Goal: Use online tool/utility: Utilize a website feature to perform a specific function

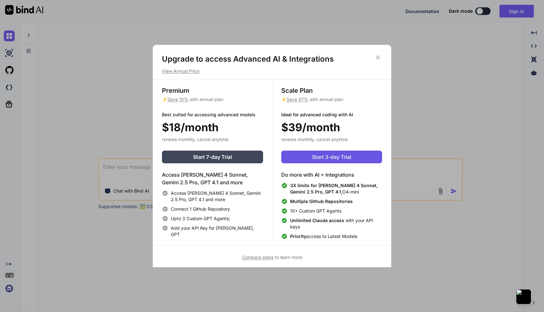
click at [319, 160] on span "Start 3-day Trial" at bounding box center [331, 157] width 39 height 8
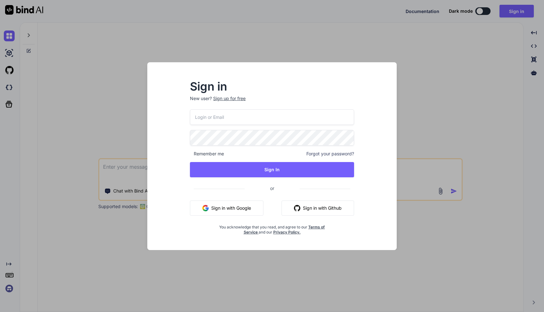
click at [230, 204] on button "Sign in with Google" at bounding box center [226, 208] width 73 height 15
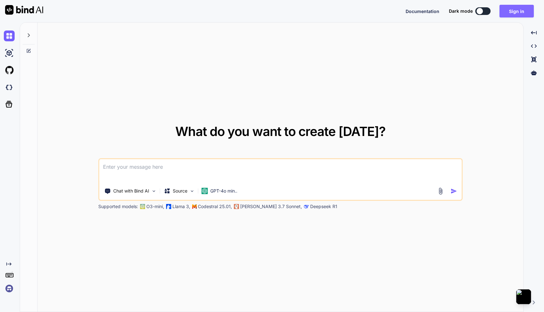
click at [513, 10] on button "Sign in" at bounding box center [516, 11] width 34 height 13
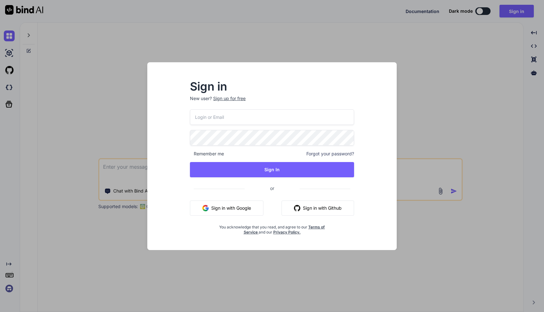
click at [256, 203] on button "Sign in with Google" at bounding box center [226, 208] width 73 height 15
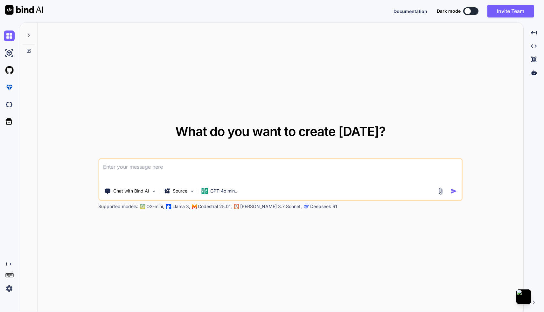
click at [7, 288] on img at bounding box center [9, 288] width 11 height 11
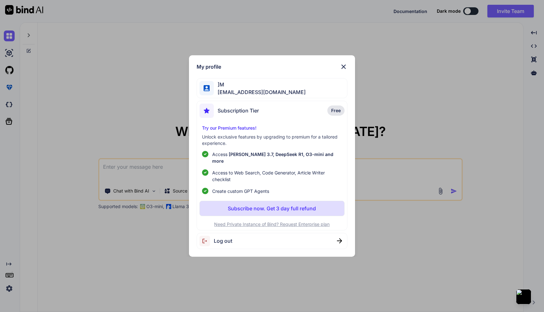
click at [275, 209] on p "Subscribe now. Get 3 day full refund" at bounding box center [272, 209] width 88 height 8
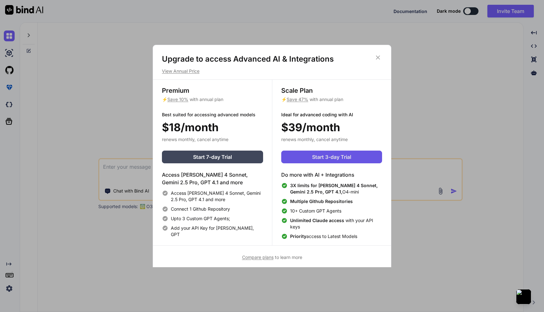
click at [297, 155] on button "Start 3-day Trial" at bounding box center [331, 157] width 101 height 13
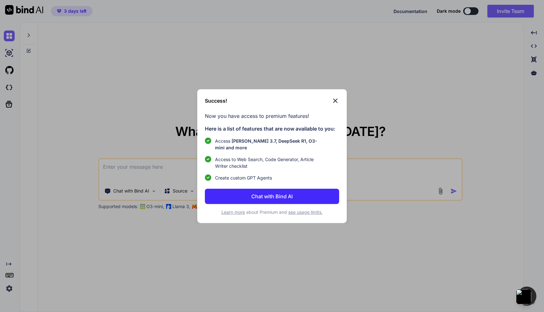
click at [272, 200] on p "Chat with Bind AI" at bounding box center [271, 197] width 41 height 8
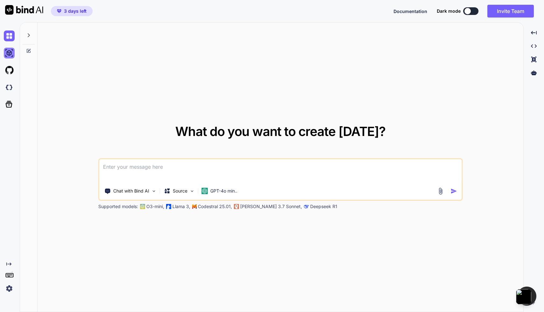
click at [12, 52] on img at bounding box center [9, 53] width 11 height 11
type textarea "x"
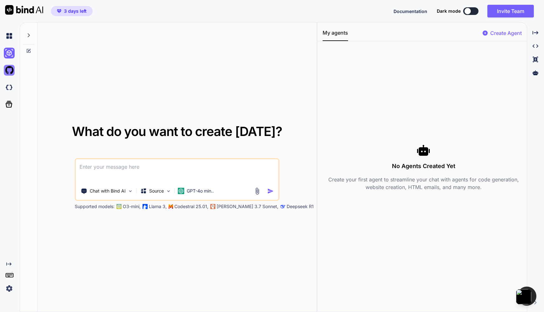
click at [8, 68] on img at bounding box center [9, 70] width 11 height 11
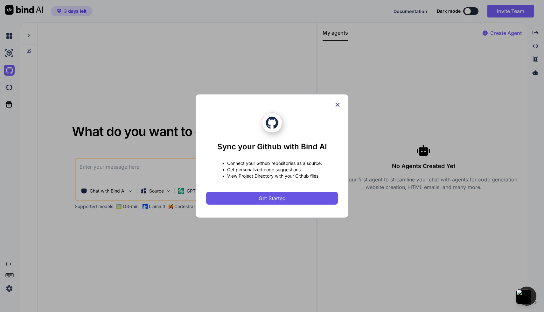
click at [273, 201] on span "Get Started" at bounding box center [271, 199] width 27 height 8
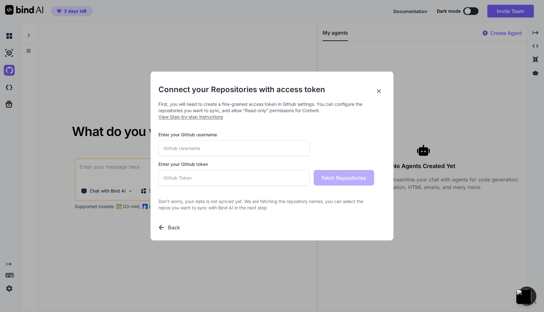
click at [380, 91] on icon at bounding box center [378, 91] width 7 height 7
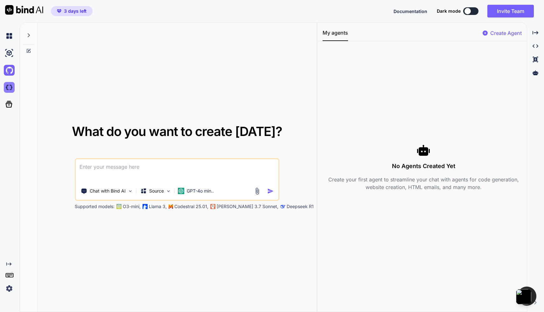
click at [9, 86] on img at bounding box center [9, 87] width 11 height 11
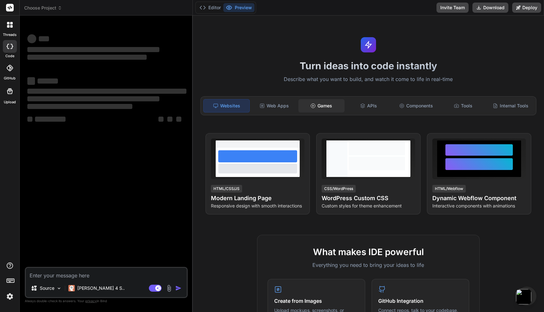
click at [322, 106] on div "Games" at bounding box center [321, 105] width 46 height 13
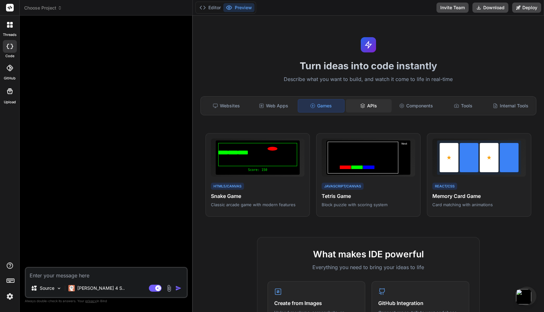
click at [365, 109] on div "APIs" at bounding box center [369, 105] width 46 height 13
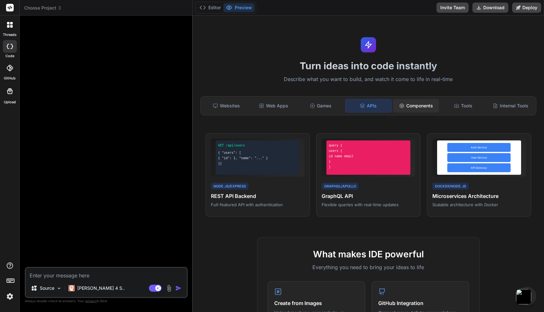
click at [426, 100] on div "Components" at bounding box center [416, 105] width 46 height 13
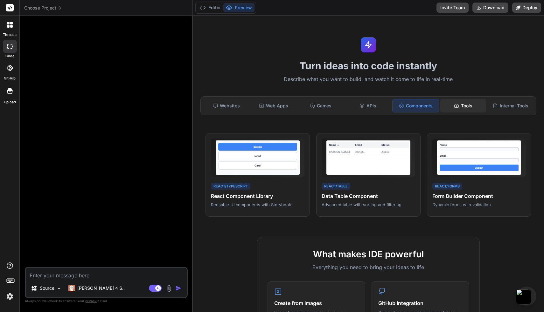
click at [456, 111] on div "Tools" at bounding box center [463, 105] width 46 height 13
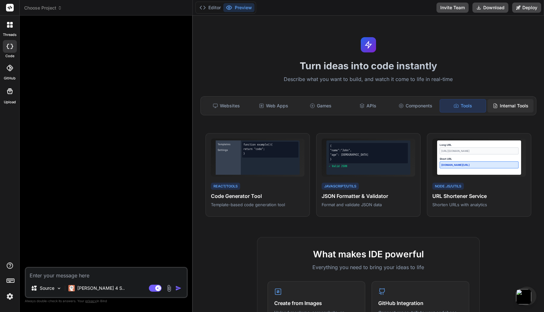
click at [492, 103] on icon at bounding box center [494, 105] width 5 height 5
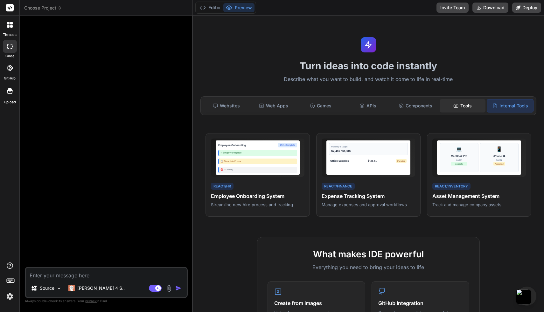
click at [469, 107] on div "Tools" at bounding box center [462, 105] width 46 height 13
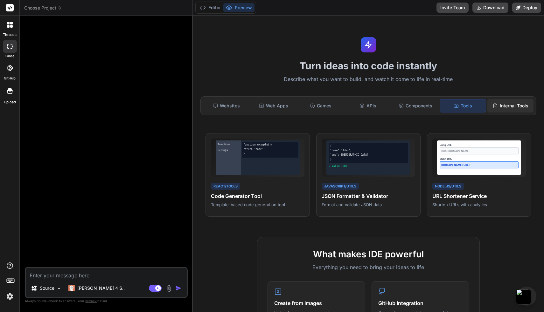
click at [496, 110] on div "Internal Tools" at bounding box center [510, 105] width 46 height 13
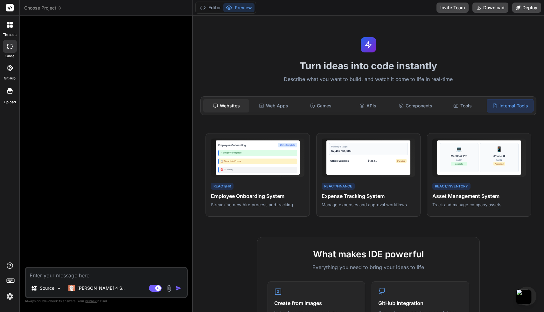
click at [240, 107] on div "Websites" at bounding box center [226, 105] width 46 height 13
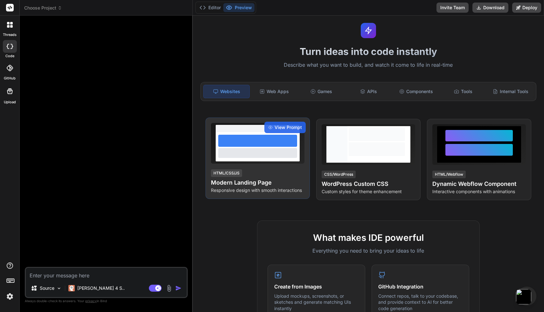
scroll to position [15, 0]
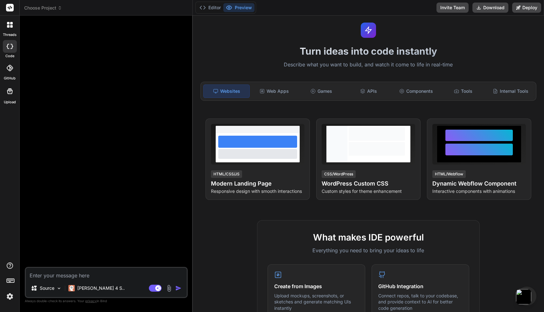
click at [63, 274] on textarea at bounding box center [106, 273] width 161 height 11
click at [99, 289] on p "[PERSON_NAME] 4 S.." at bounding box center [100, 288] width 47 height 6
click at [79, 288] on p "[PERSON_NAME] 4 S.." at bounding box center [100, 288] width 47 height 6
click at [56, 289] on div "Source" at bounding box center [46, 288] width 36 height 13
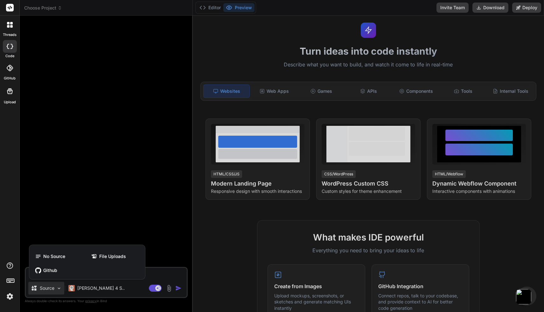
click at [81, 214] on div at bounding box center [272, 156] width 544 height 312
type textarea "x"
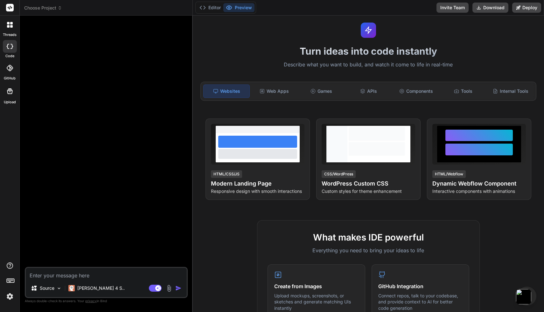
click at [77, 278] on textarea at bounding box center [106, 273] width 161 height 11
type textarea "c"
type textarea "x"
type textarea "cr"
type textarea "x"
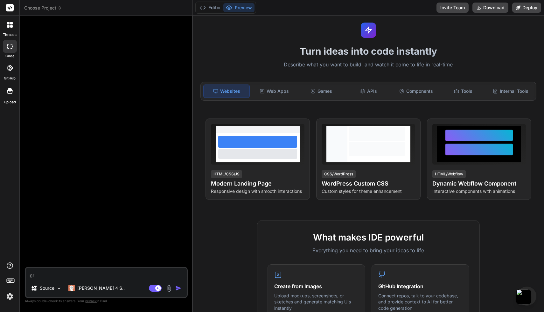
type textarea "cre"
type textarea "x"
type textarea "crea"
type textarea "x"
type textarea "creat"
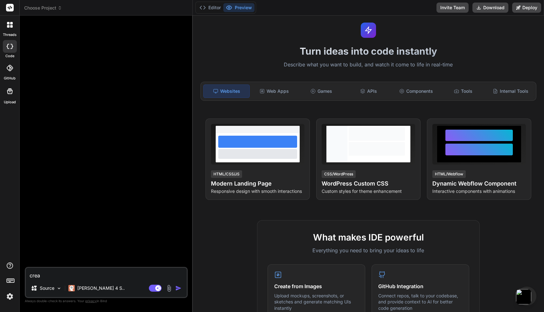
type textarea "x"
type textarea "create"
type textarea "x"
type textarea "create"
type textarea "x"
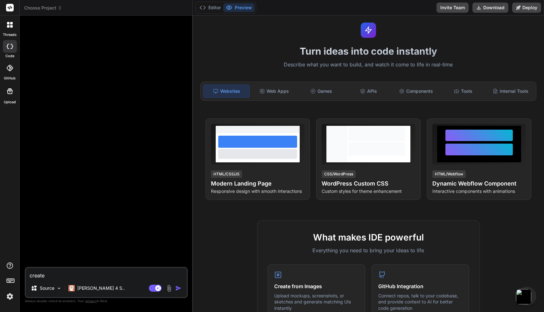
type textarea "create a"
type textarea "x"
type textarea "create a"
type textarea "x"
type textarea "create a p"
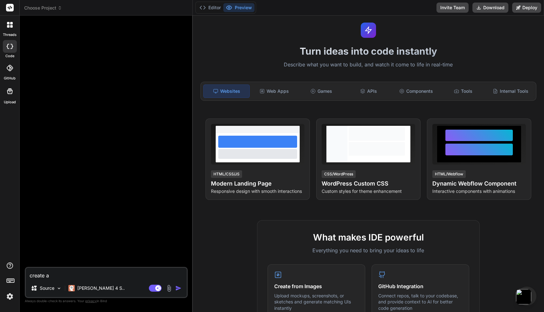
type textarea "x"
type textarea "create a pl"
type textarea "x"
type textarea "create a p"
type textarea "x"
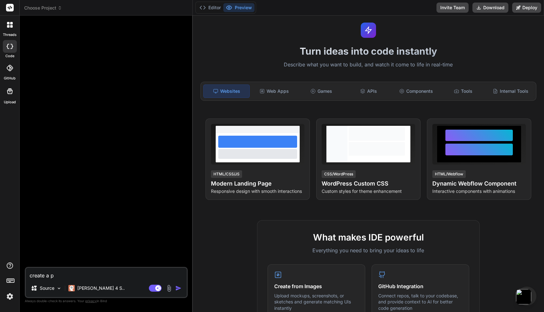
type textarea "create a"
type textarea "x"
type textarea "create a w"
type textarea "x"
type textarea "create a wo"
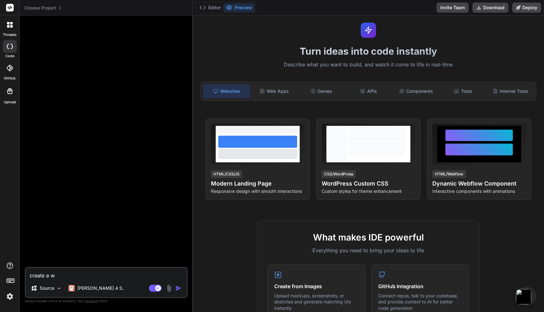
type textarea "x"
type textarea "create a wor"
type textarea "x"
type textarea "create a word"
type textarea "x"
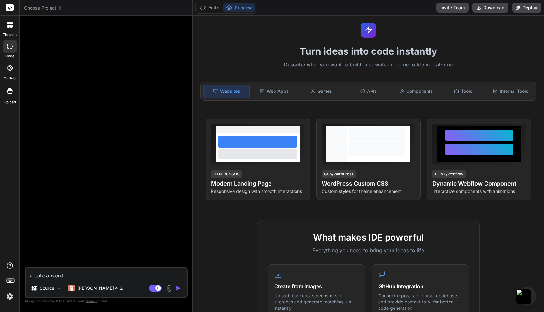
type textarea "create a wordp"
type textarea "x"
type textarea "create a wordpr"
type textarea "x"
type textarea "create a wordpre"
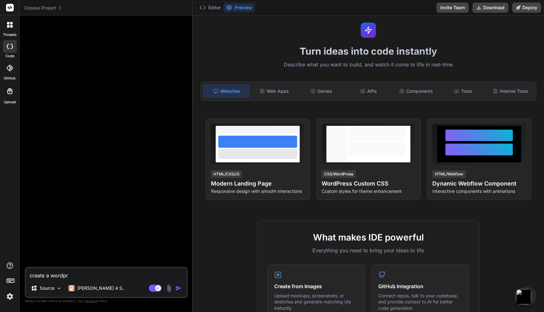
type textarea "x"
type textarea "create a wordpres"
type textarea "x"
type textarea "create a wordpress"
type textarea "x"
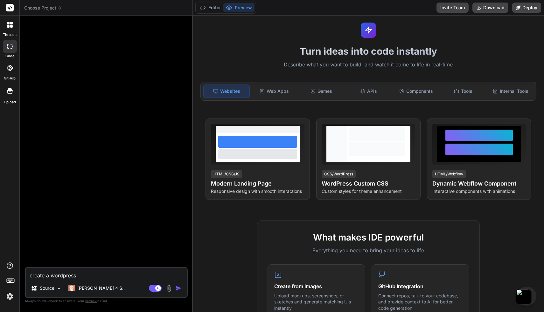
type textarea "create a wordpress"
type textarea "x"
type textarea "create a wordpress p"
type textarea "x"
type textarea "create a wordpress pl"
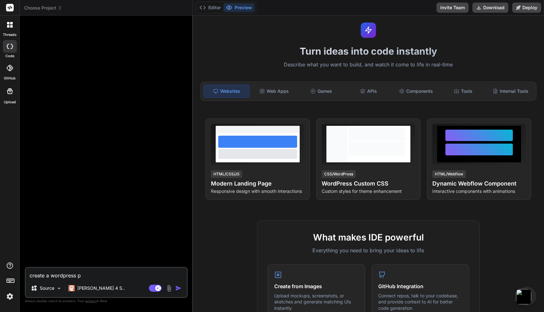
type textarea "x"
type textarea "create a wordpress plu"
type textarea "x"
type textarea "create a wordpress plug"
type textarea "x"
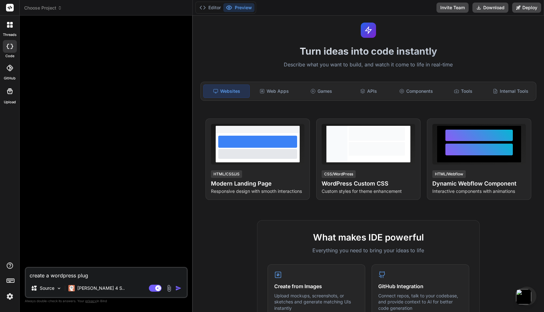
type textarea "create a wordpress plugi"
type textarea "x"
type textarea "create a wordpress plugin"
type textarea "x"
type textarea "create a wordpress plugin"
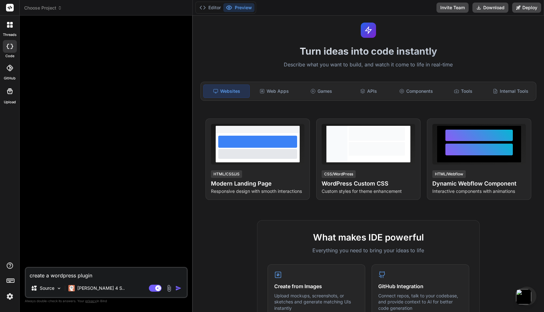
type textarea "x"
type textarea "create a wordpress plugin t"
type textarea "x"
type textarea "create a wordpress plugin th"
type textarea "x"
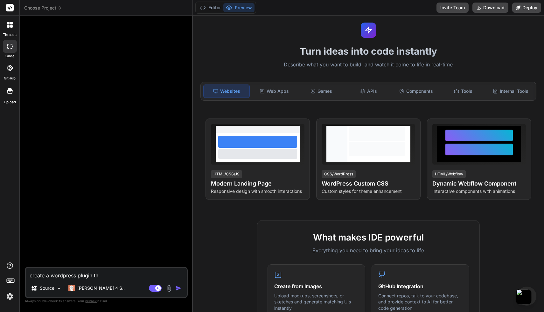
type textarea "create a wordpress plugin tha"
type textarea "x"
type textarea "create a wordpress plugin that"
type textarea "x"
type textarea "create a wordpress plugin that"
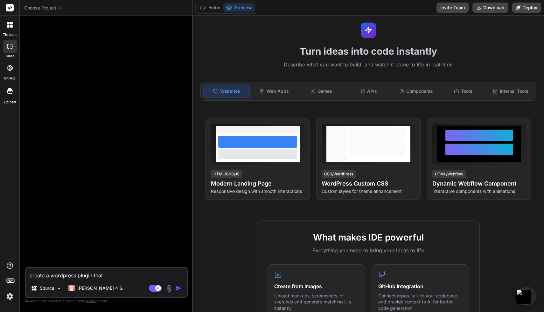
type textarea "x"
type textarea "create a wordpress plugin that c"
type textarea "x"
type textarea "create a wordpress plugin that ca"
type textarea "x"
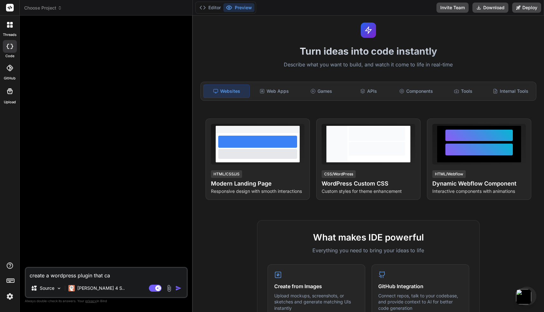
type textarea "create a wordpress plugin that can"
type textarea "x"
type textarea "create a wordpress plugin that can"
type textarea "x"
type textarea "create a wordpress plugin that can u"
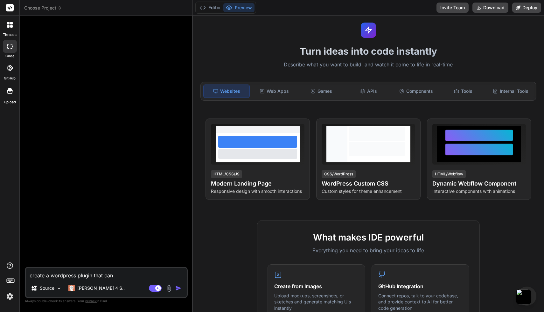
type textarea "x"
type textarea "create a wordpress plugin that can up"
type textarea "x"
type textarea "create a wordpress plugin that can upl"
type textarea "x"
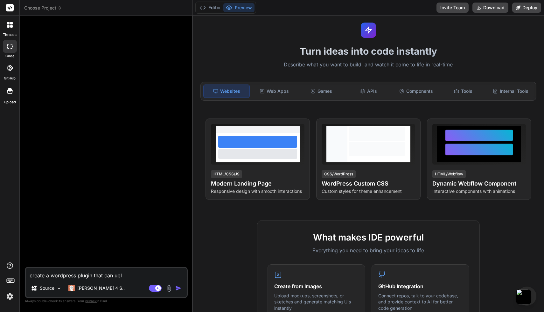
type textarea "create a wordpress plugin that can uplo"
type textarea "x"
type textarea "create a wordpress plugin that can uploa"
type textarea "x"
type textarea "create a wordpress plugin that can upload"
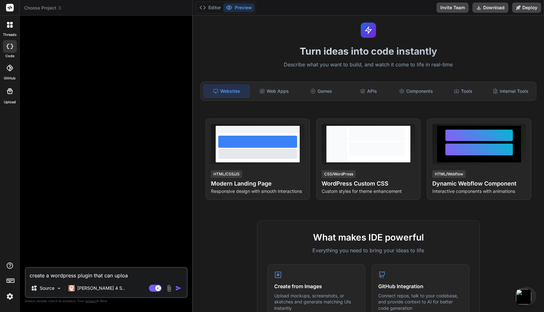
type textarea "x"
type textarea "create a wordpress plugin that can upload"
type textarea "x"
type textarea "create a wordpress plugin that can upload a"
type textarea "x"
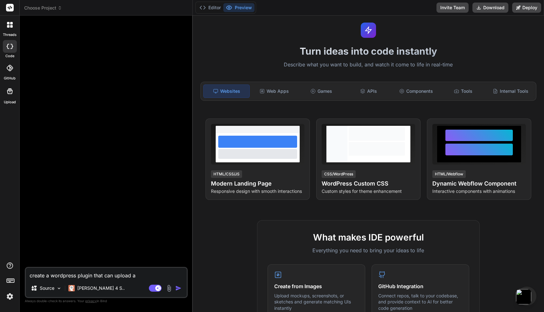
type textarea "create a wordpress plugin that can upload a"
type textarea "x"
type textarea "create a wordpress plugin that can upload a s"
type textarea "x"
type textarea "create a wordpress plugin that can upload a sh"
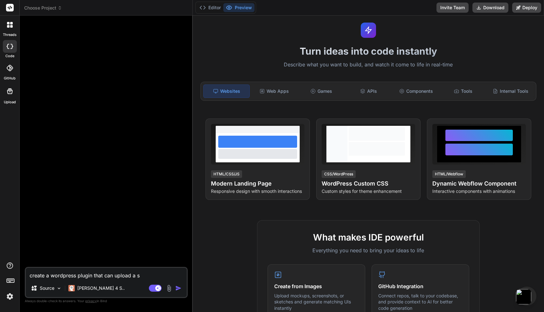
type textarea "x"
type textarea "create a wordpress plugin that can upload a she"
type textarea "x"
type textarea "create a wordpress plugin that can upload a shee"
type textarea "x"
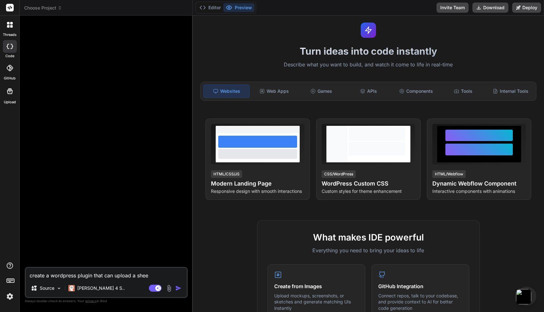
type textarea "create a wordpress plugin that can upload a sheet"
type textarea "x"
type textarea "create a wordpress plugin that can upload a sheet"
type textarea "x"
type textarea "create a wordpress plugin that can upload a sheet i"
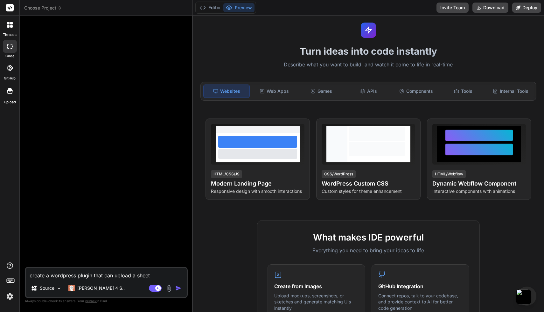
type textarea "x"
type textarea "create a wordpress plugin that can upload a sheet in"
type textarea "x"
type textarea "create a wordpress plugin that can upload a sheet int"
type textarea "x"
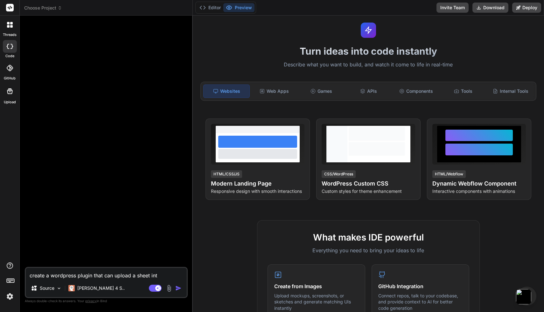
type textarea "create a wordpress plugin that can upload a sheet into"
type textarea "x"
type textarea "create a wordpress plugin that can upload a sheet into"
type textarea "x"
type textarea "create a wordpress plugin that can upload a sheet into w"
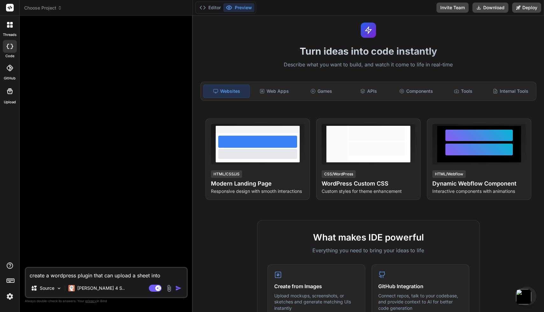
type textarea "x"
type textarea "create a wordpress plugin that can upload a sheet into wo"
type textarea "x"
type textarea "create a wordpress plugin that can upload a sheet into wor"
type textarea "x"
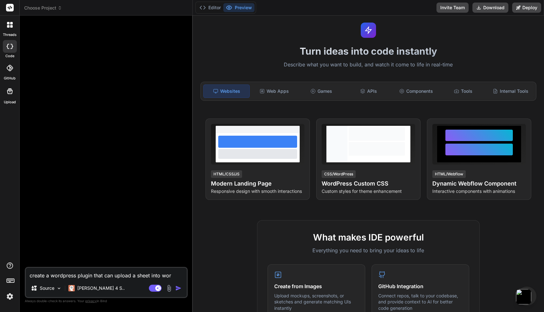
type textarea "create a wordpress plugin that can upload a sheet into word"
type textarea "x"
type textarea "create a wordpress plugin that can upload a sheet into wordp"
type textarea "x"
type textarea "create a wordpress plugin that can upload a sheet into wordpr"
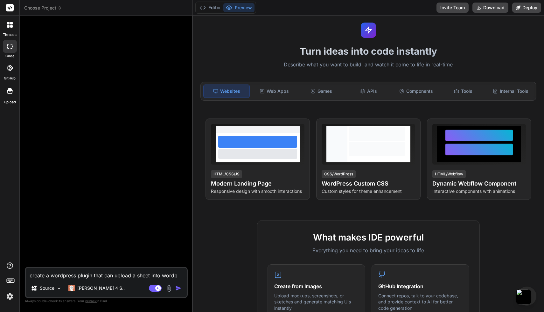
type textarea "x"
type textarea "create a wordpress plugin that can upload a sheet into wordpre"
type textarea "x"
type textarea "create a wordpress plugin that can upload a sheet into wordpres"
type textarea "x"
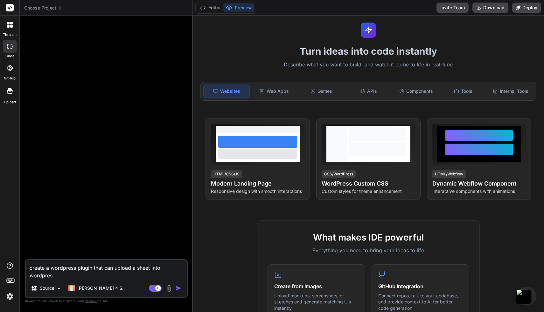
type textarea "create a wordpress plugin that can upload a sheet into wordpress"
type textarea "x"
type textarea "create a wordpress plugin that can upload a sheet into wordpress"
type textarea "x"
type textarea "create a wordpress plugin that can upload a sheet into wordpress t"
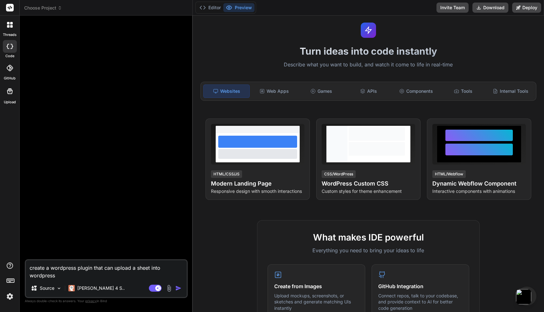
type textarea "x"
type textarea "create a wordpress plugin that can upload a sheet into wordpress th"
type textarea "x"
type textarea "create a wordpress plugin that can upload a sheet into wordpress the"
type textarea "x"
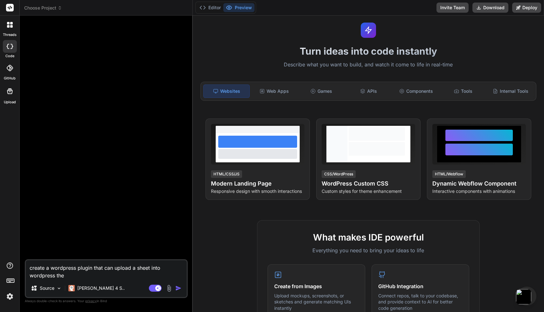
type textarea "create a wordpress plugin that can upload a sheet into wordpress them"
type textarea "x"
type textarea "create a wordpress plugin that can upload a sheet into wordpress them"
type textarea "x"
type textarea "create a wordpress plugin that can upload a sheet into wordpress them a"
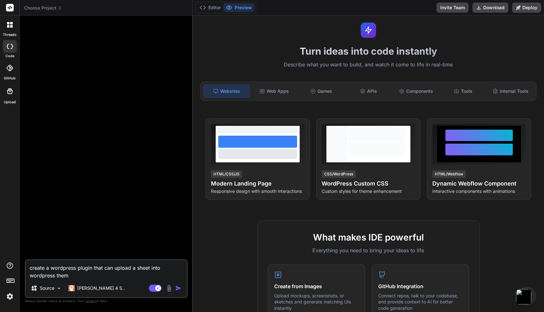
type textarea "x"
type textarea "create a wordpress plugin that can upload a sheet into wordpress them an"
type textarea "x"
type textarea "create a wordpress plugin that can upload a sheet into wordpress them and"
type textarea "x"
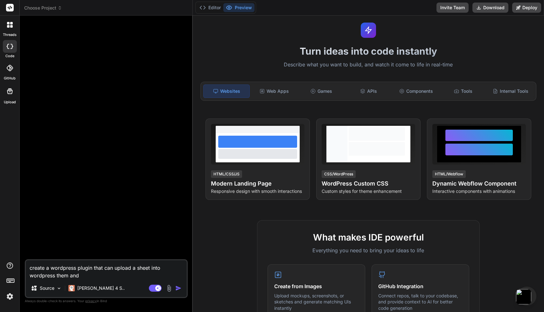
type textarea "create a wordpress plugin that can upload a sheet into wordpress them and"
type textarea "x"
type textarea "create a wordpress plugin that can upload a sheet into wordpress them and p"
type textarea "x"
type textarea "create a wordpress plugin that can upload a sheet into wordpress them and po"
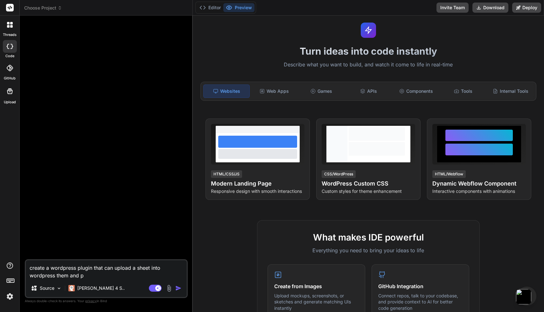
type textarea "x"
type textarea "create a wordpress plugin that can upload a sheet into wordpress them and pou"
type textarea "x"
type textarea "create a wordpress plugin that can upload a sheet into wordpress them and poup"
type textarea "x"
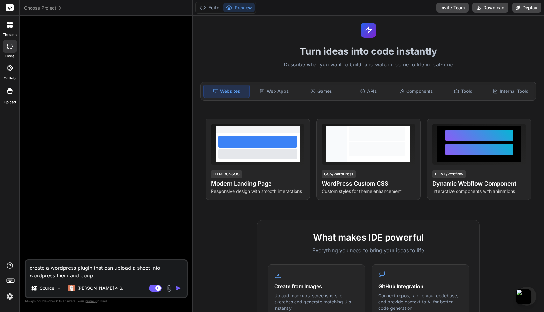
type textarea "create a wordpress plugin that can upload a sheet into wordpress them and pou"
type textarea "x"
type textarea "create a wordpress plugin that can upload a sheet into wordpress them and po"
type textarea "x"
type textarea "create a wordpress plugin that can upload a sheet into wordpress them and pop"
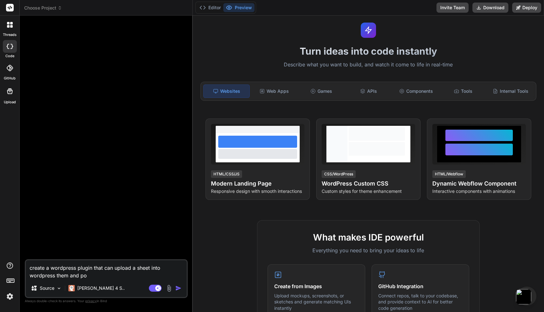
type textarea "x"
type textarea "create a wordpress plugin that can upload a sheet into wordpress them and popu"
type textarea "x"
type textarea "create a wordpress plugin that can upload a sheet into wordpress them and pop"
type textarea "x"
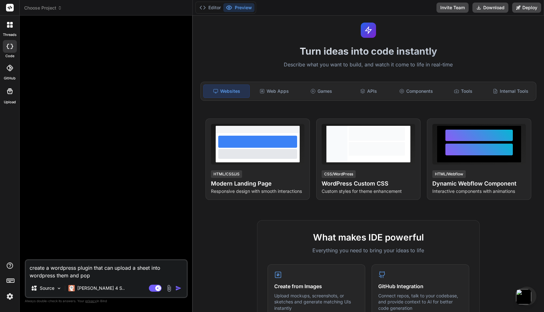
type textarea "create a wordpress plugin that can upload a sheet into wordpress them and po"
type textarea "x"
type textarea "create a wordpress plugin that can upload a sheet into wordpress them and p"
type textarea "x"
type textarea "create a wordpress plugin that can upload a sheet into wordpress them and po"
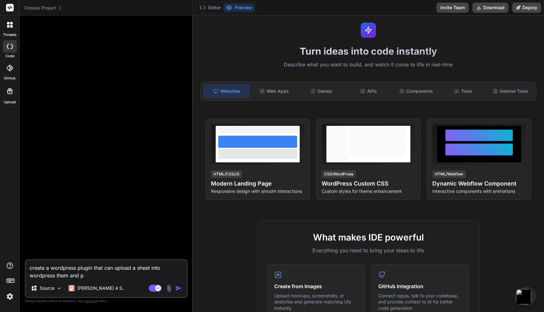
type textarea "x"
type textarea "create a wordpress plugin that can upload a sheet into wordpress them and pop"
type textarea "x"
type textarea "create a wordpress plugin that can upload a sheet into wordpress them and popu"
type textarea "x"
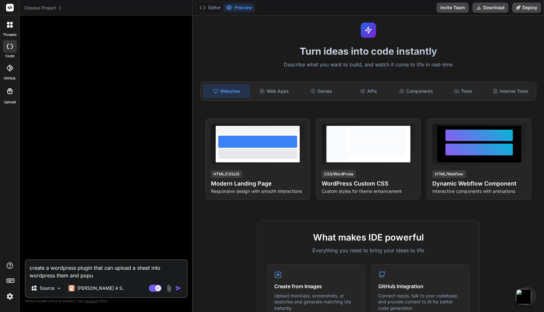
type textarea "create a wordpress plugin that can upload a sheet into wordpress them and popul"
type textarea "x"
type textarea "create a wordpress plugin that can upload a sheet into wordpress them and popula"
type textarea "x"
type textarea "create a wordpress plugin that can upload a sheet into wordpress them and popul…"
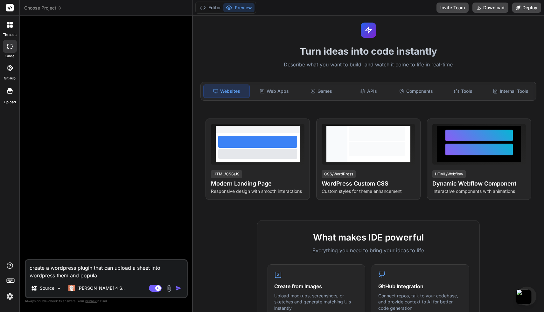
type textarea "x"
type textarea "create a wordpress plugin that can upload a sheet into wordpress them and popul…"
type textarea "x"
type textarea "create a wordpress plugin that can upload a sheet into wordpress them and popul…"
type textarea "x"
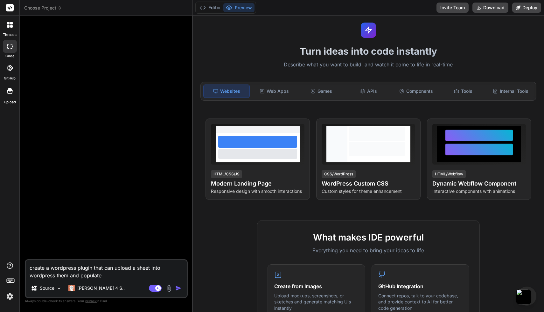
type textarea "create a wordpress plugin that can upload a sheet into wordpress them and popul…"
type textarea "x"
type textarea "create a wordpress plugin that can upload a sheet into wordpress them and popul…"
type textarea "x"
type textarea "create a wordpress plugin that can upload a sheet into wordpress them and popul…"
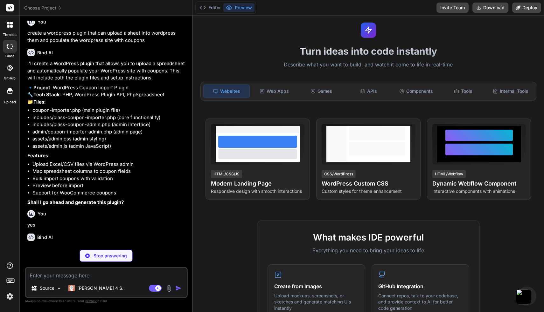
scroll to position [26, 0]
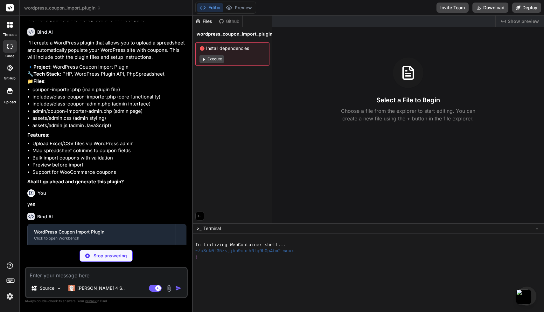
click at [214, 59] on button "Execute" at bounding box center [211, 59] width 24 height 8
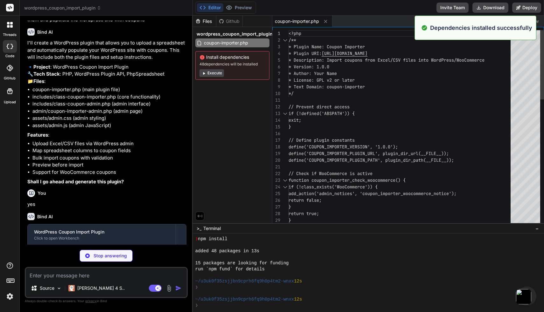
scroll to position [42, 0]
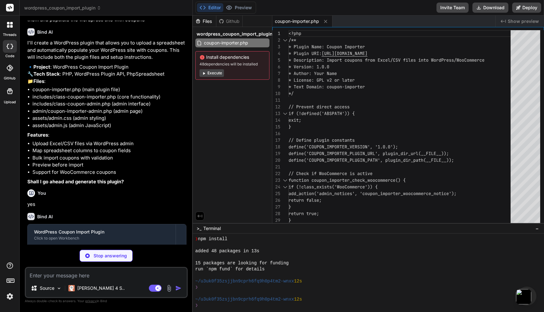
click at [224, 75] on span "Execute" at bounding box center [232, 73] width 66 height 8
click at [221, 74] on button "Execute" at bounding box center [211, 73] width 24 height 8
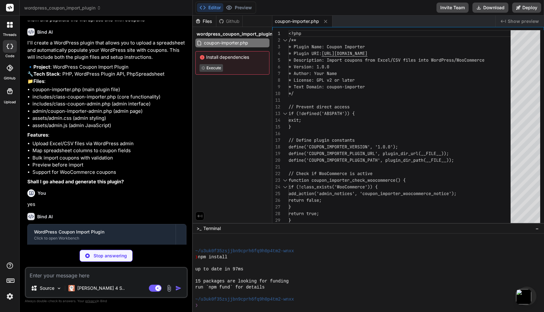
scroll to position [133, 0]
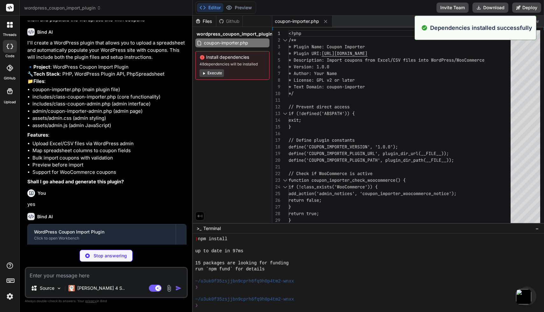
click at [216, 74] on button "Execute" at bounding box center [211, 73] width 24 height 8
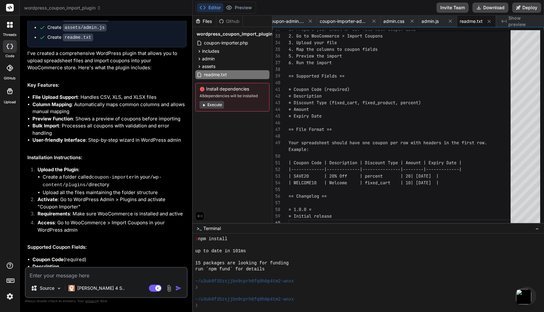
scroll to position [310, 0]
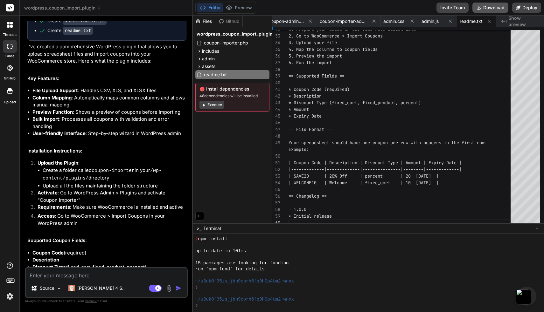
click at [497, 10] on button "Download" at bounding box center [490, 8] width 36 height 10
click at [340, 21] on span "coupon-importer-admin.php" at bounding box center [343, 21] width 48 height 6
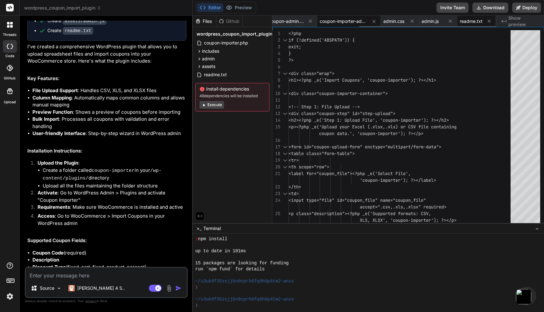
click at [469, 22] on span "readme.txt" at bounding box center [470, 21] width 23 height 6
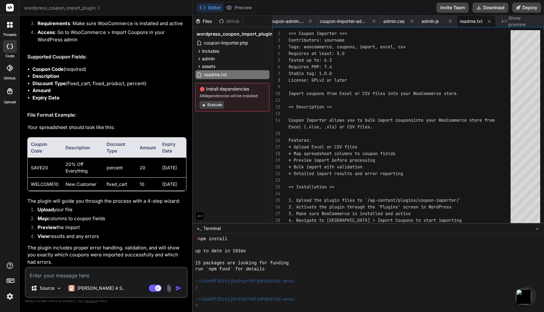
scroll to position [512, 0]
click at [141, 282] on div "Source Claude 4 S.." at bounding box center [106, 289] width 161 height 15
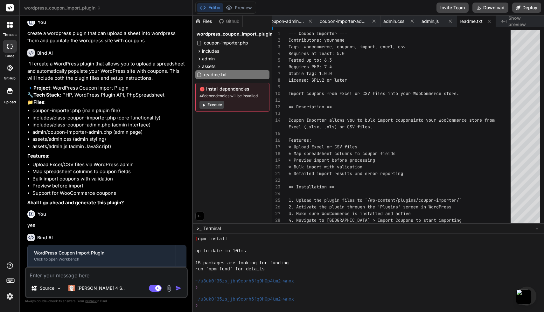
scroll to position [0, 0]
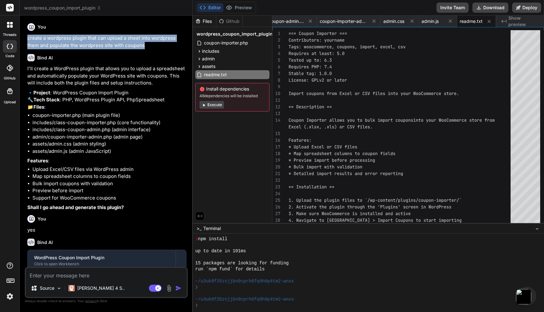
drag, startPoint x: 148, startPoint y: 46, endPoint x: 26, endPoint y: 38, distance: 122.0
click at [26, 38] on div "You create a wordpress plugin that can upload a sheet into wordpress them and p…" at bounding box center [106, 144] width 161 height 246
copy p "create a wordpress plugin that can upload a sheet into wordpress them and popul…"
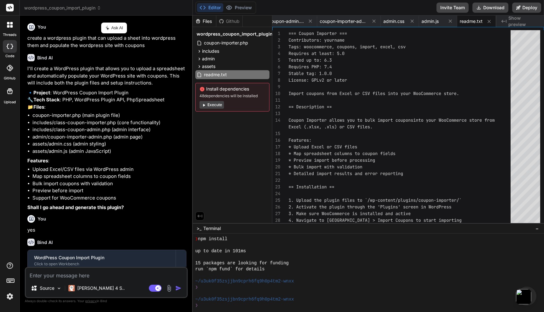
click at [53, 273] on textarea at bounding box center [106, 273] width 161 height 11
paste textarea "create a wordpress plugin that can upload a sheet into wordpress them and popul…"
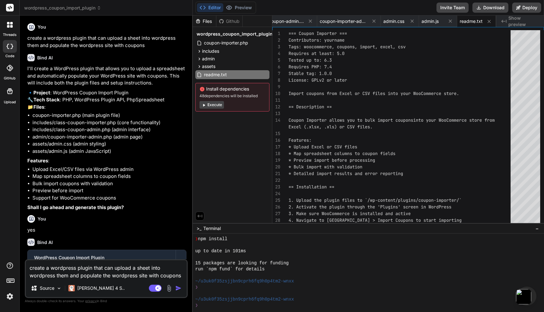
scroll to position [8, 0]
click at [137, 266] on textarea "create a wordpress plugin that can upload a sheet into wordpress them and popul…" at bounding box center [106, 269] width 161 height 19
click at [149, 267] on textarea "create a wordpress plugin that can upload a sheet into wordpress them and popul…" at bounding box center [106, 269] width 161 height 19
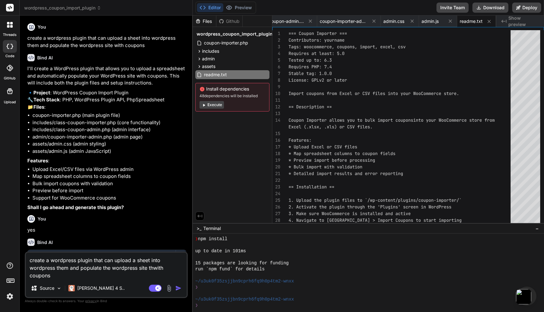
scroll to position [0, 0]
click at [138, 269] on textarea "create a wordpress plugin that can upload a sheet into wordpress them and popul…" at bounding box center [106, 266] width 161 height 27
click at [136, 276] on textarea "create a wordpress plugin that can upload a sheet into wordpress them and popul…" at bounding box center [106, 266] width 161 height 27
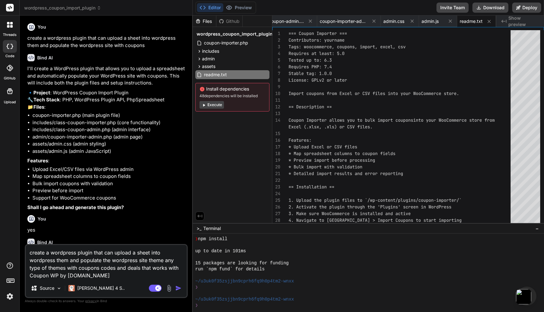
click at [180, 289] on img "button" at bounding box center [178, 288] width 6 height 6
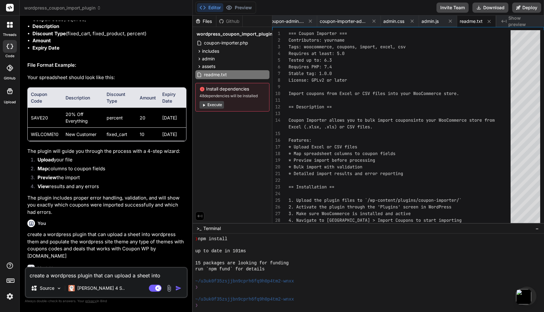
scroll to position [599, 0]
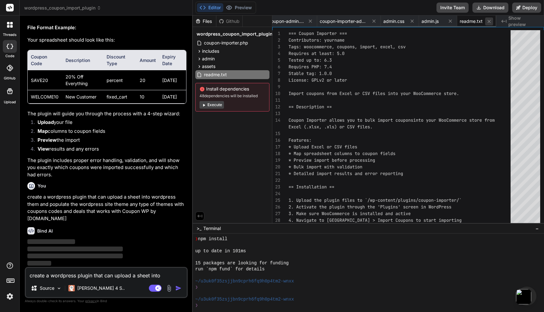
click at [489, 22] on icon at bounding box center [488, 21] width 3 height 3
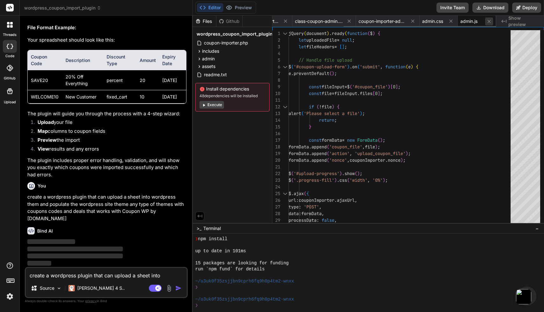
click at [487, 22] on icon at bounding box center [488, 21] width 5 height 5
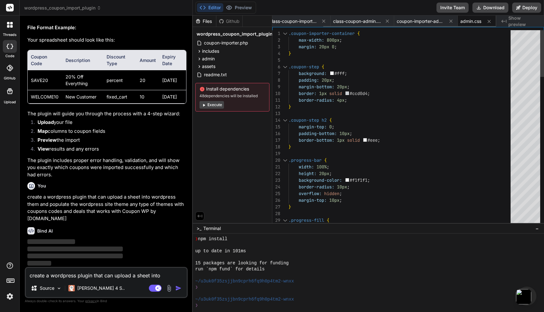
click at [487, 22] on icon at bounding box center [488, 21] width 5 height 5
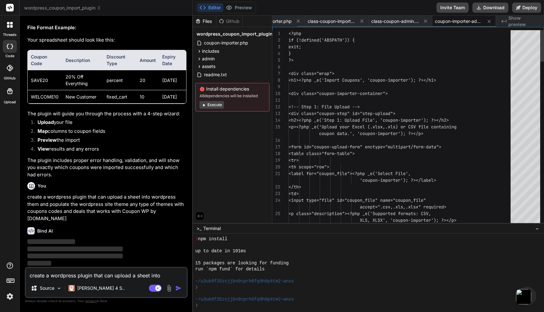
scroll to position [0, 28]
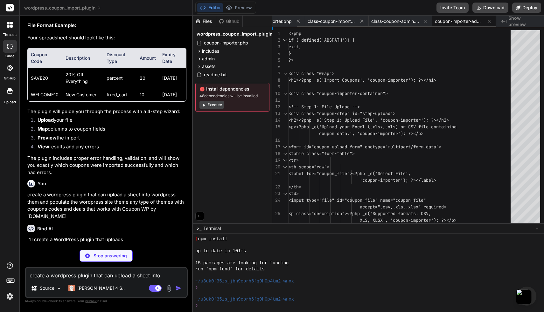
click at [487, 22] on icon at bounding box center [488, 21] width 5 height 5
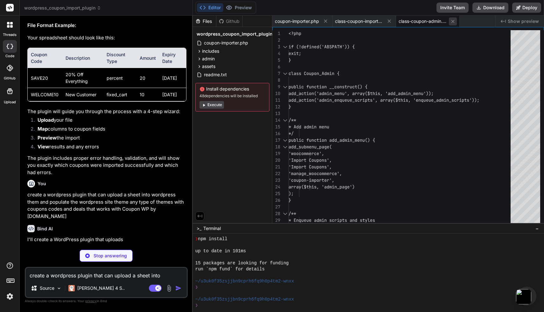
click at [452, 21] on icon at bounding box center [452, 21] width 3 height 3
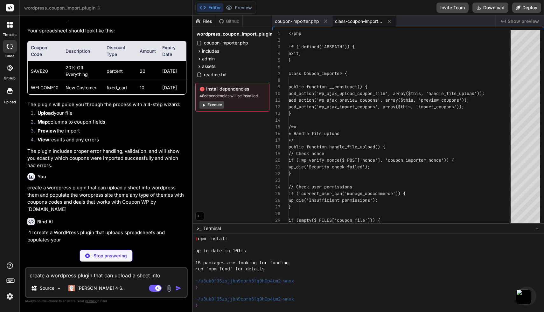
scroll to position [7, 0]
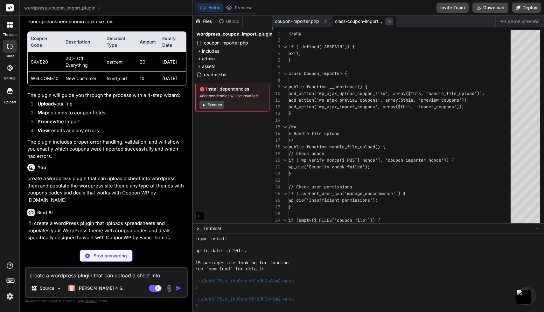
click at [390, 21] on icon at bounding box center [388, 21] width 5 height 5
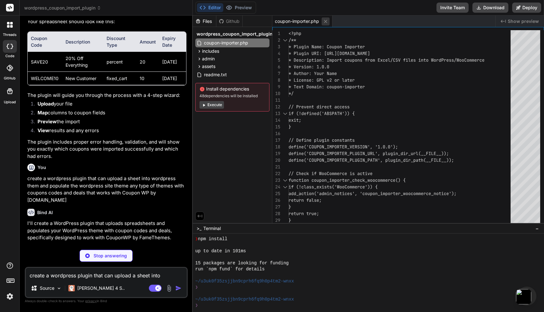
click at [328, 22] on icon at bounding box center [325, 21] width 5 height 5
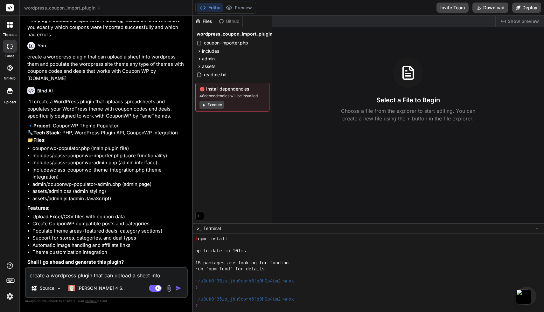
scroll to position [754, 0]
click at [79, 279] on textarea "create a wordpress plugin that can upload a sheet into wordpress them and popul…" at bounding box center [106, 273] width 161 height 11
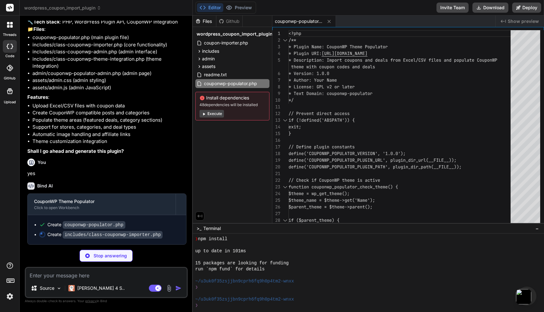
scroll to position [864, 0]
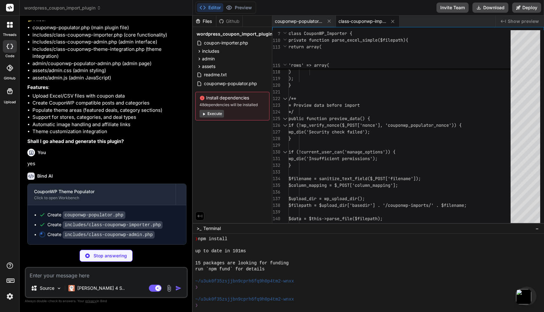
click at [350, 22] on span "class-couponwp-importer.php" at bounding box center [362, 21] width 48 height 6
click at [349, 22] on span "class-couponwp-importer.php" at bounding box center [362, 21] width 48 height 6
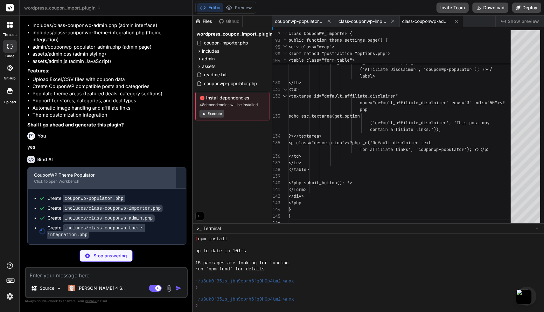
scroll to position [890, 0]
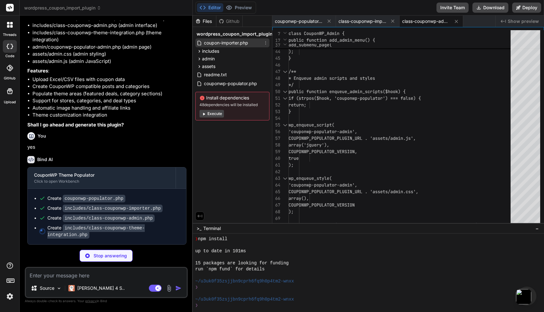
click at [252, 41] on div "coupon-importer.php" at bounding box center [232, 42] width 74 height 9
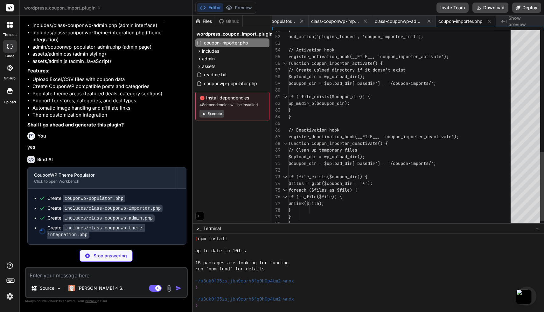
scroll to position [13, 0]
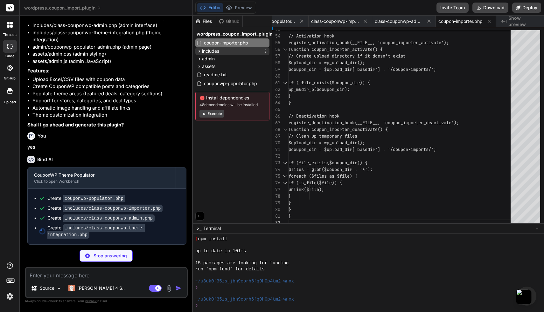
click at [232, 52] on div "includes" at bounding box center [232, 51] width 74 height 8
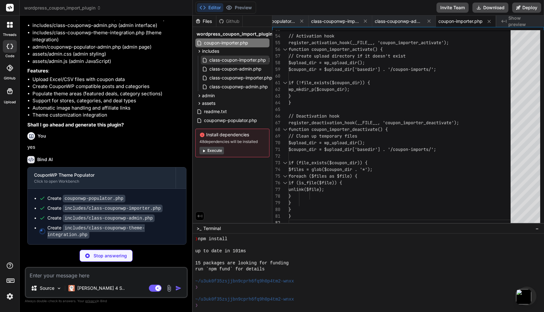
click at [233, 61] on span "class-coupon-importer.php" at bounding box center [238, 60] width 58 height 8
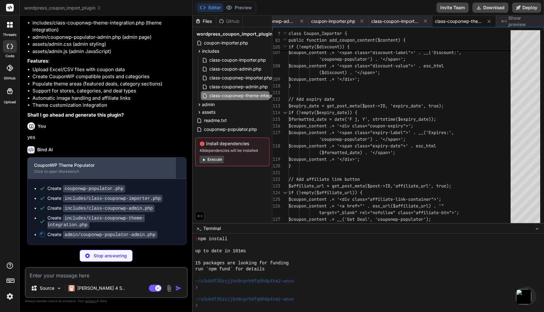
scroll to position [900, 0]
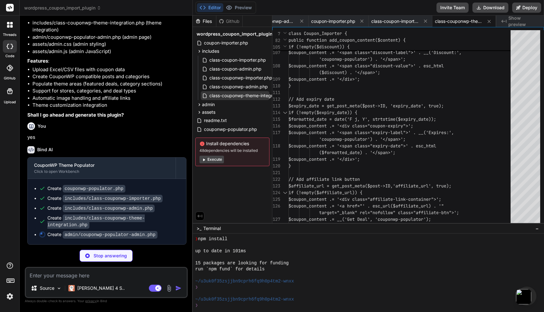
click at [245, 91] on div "class-couponwp-theme-integration.php" at bounding box center [235, 95] width 69 height 9
click at [245, 89] on span "class-couponwp-admin.php" at bounding box center [239, 87] width 60 height 8
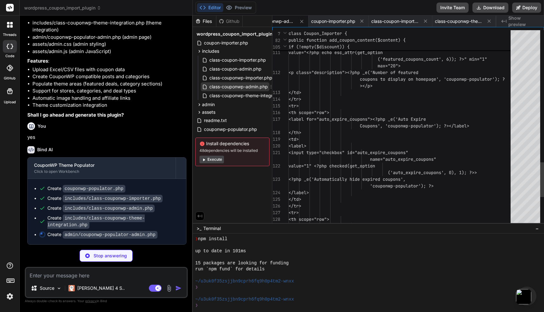
scroll to position [0, 127]
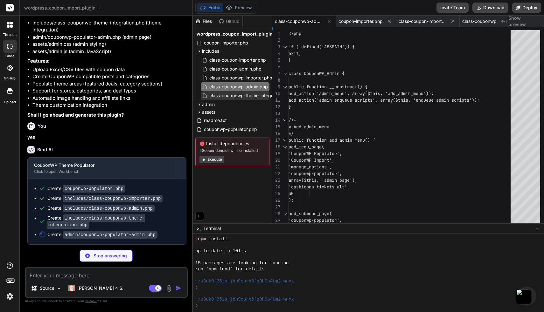
click at [250, 97] on span "class-couponwp-theme-integration.php" at bounding box center [251, 96] width 84 height 8
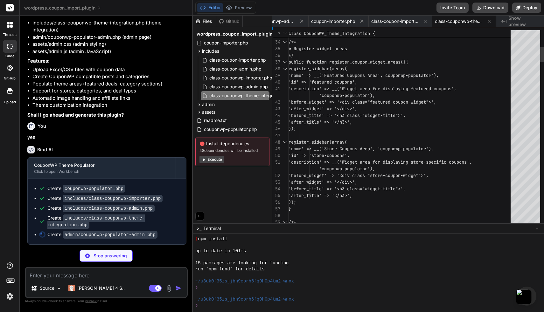
scroll to position [0, 219]
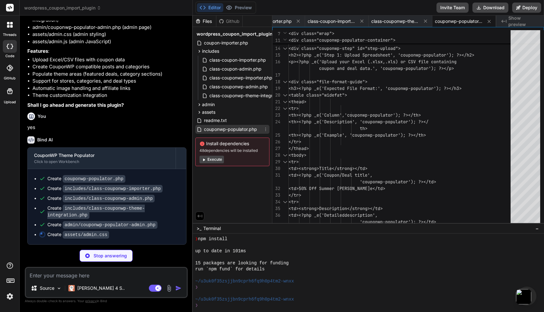
click at [247, 128] on span "couponwp-populator.php" at bounding box center [230, 130] width 54 height 8
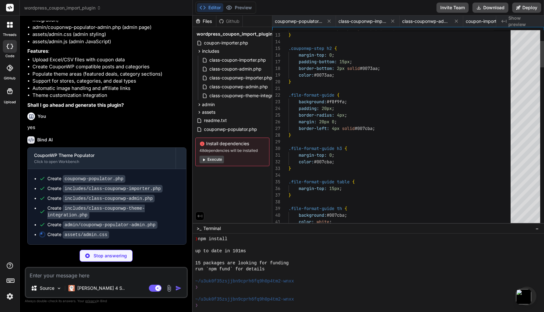
scroll to position [0, 257]
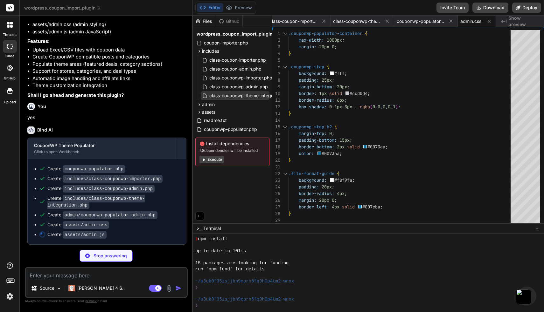
click at [250, 94] on span "class-couponwp-theme-integration.php" at bounding box center [251, 96] width 84 height 8
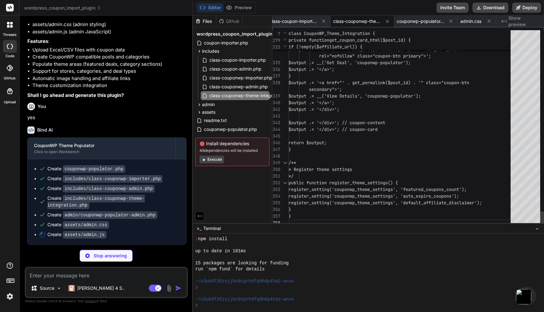
scroll to position [40, 0]
click at [238, 86] on span "class-couponwp-admin.php" at bounding box center [239, 87] width 60 height 8
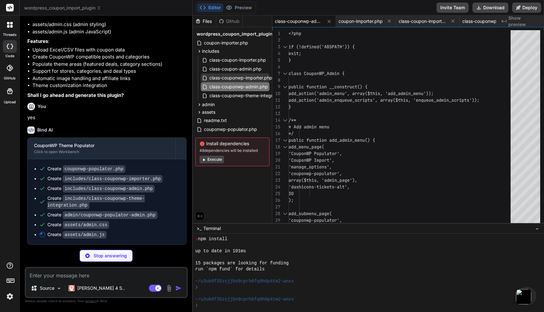
click at [247, 77] on span "class-couponwp-importer.php" at bounding box center [241, 78] width 64 height 8
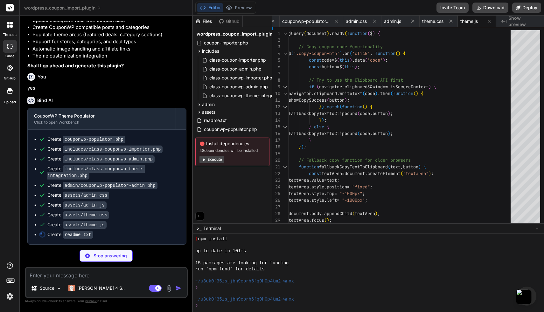
scroll to position [948, 0]
click at [141, 187] on code "admin/couponwp-populator-admin.php" at bounding box center [110, 186] width 95 height 8
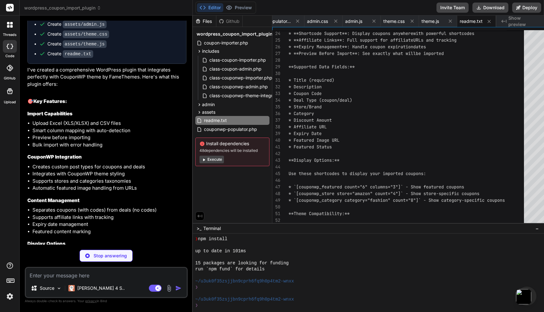
scroll to position [1070, 0]
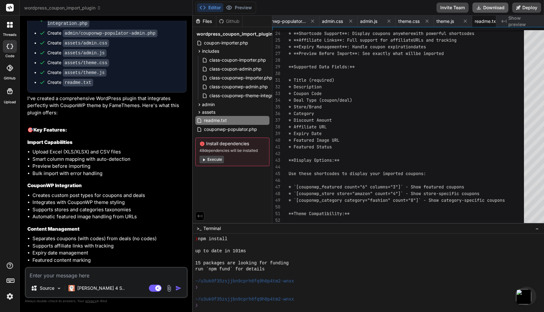
click at [508, 9] on button "Download" at bounding box center [490, 8] width 36 height 10
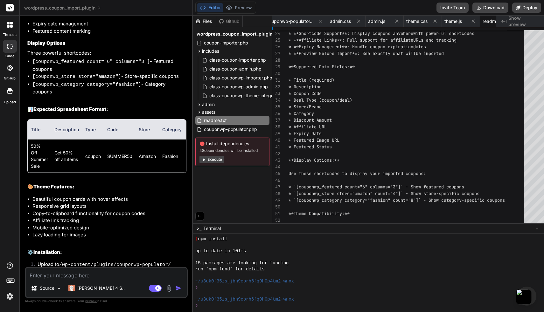
scroll to position [1335, 0]
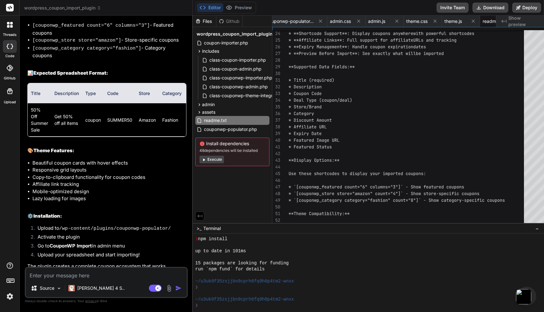
click at [115, 279] on div "Source [PERSON_NAME] 4 S.. Agent Mode. When this toggle is activated, AI automa…" at bounding box center [106, 282] width 163 height 31
click at [113, 278] on textarea at bounding box center [106, 273] width 161 height 11
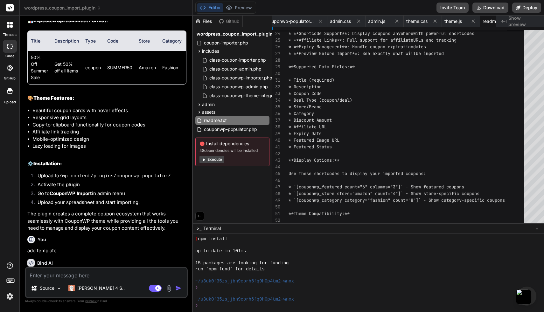
scroll to position [1401, 0]
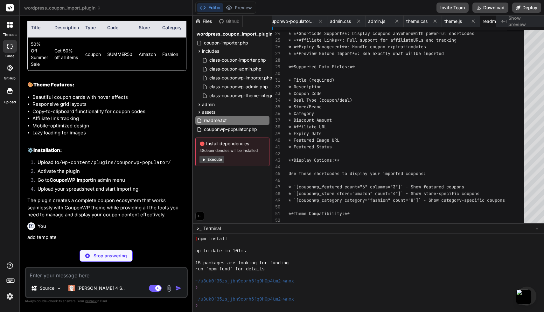
click at [130, 261] on div "Stop answering" at bounding box center [105, 256] width 53 height 12
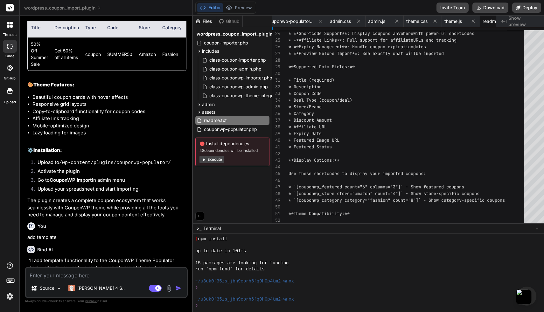
scroll to position [1453, 0]
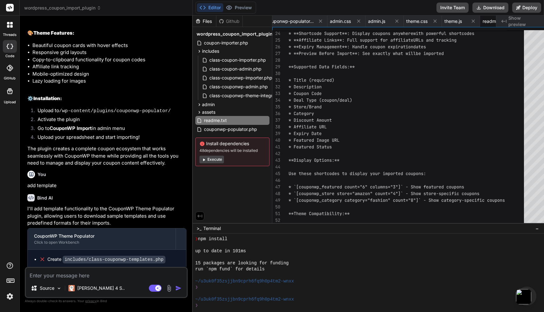
click at [120, 274] on textarea at bounding box center [106, 273] width 161 height 11
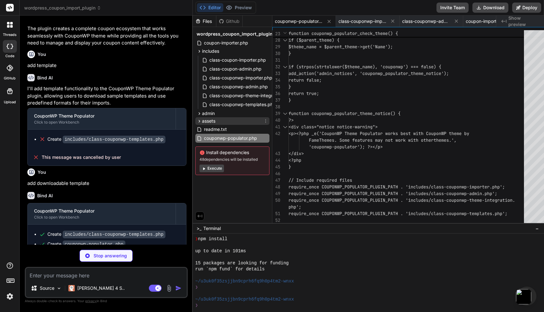
scroll to position [0, 25]
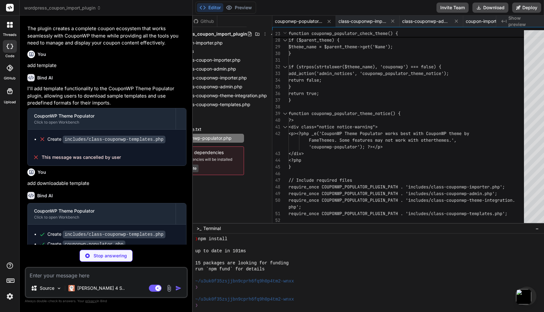
click at [10, 296] on img at bounding box center [9, 296] width 11 height 11
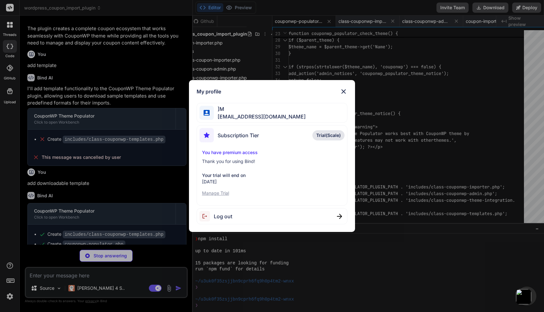
click at [226, 194] on p "Manage Trial" at bounding box center [272, 193] width 140 height 6
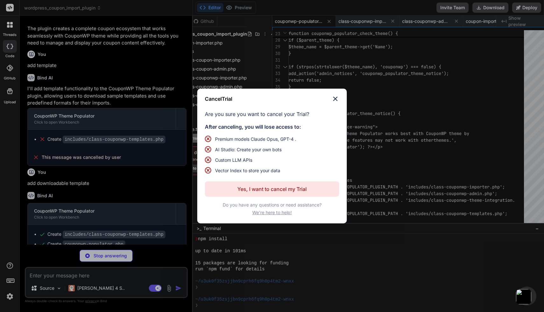
click at [336, 99] on img at bounding box center [335, 99] width 8 height 8
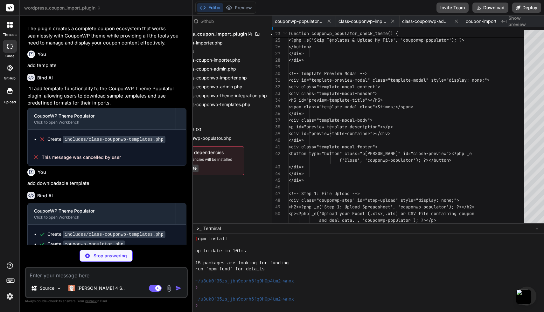
scroll to position [26, 0]
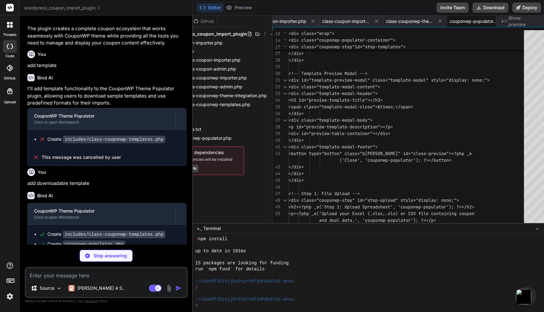
click at [92, 253] on div "Stop answering" at bounding box center [105, 256] width 53 height 12
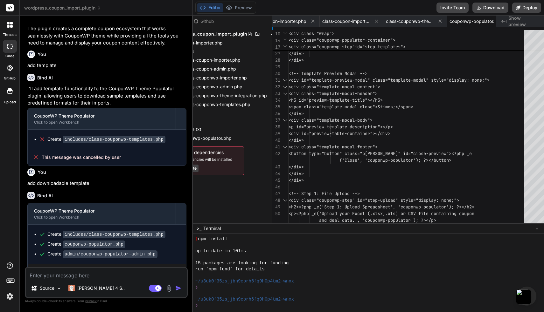
scroll to position [1567, 0]
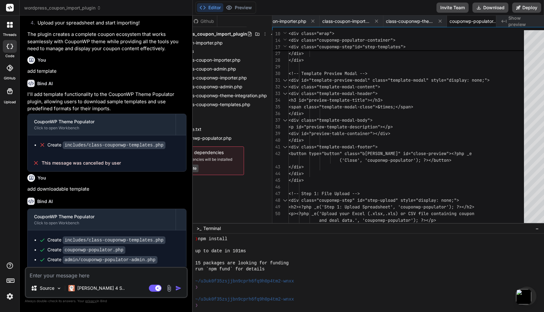
click at [15, 31] on div "threads" at bounding box center [9, 27] width 19 height 22
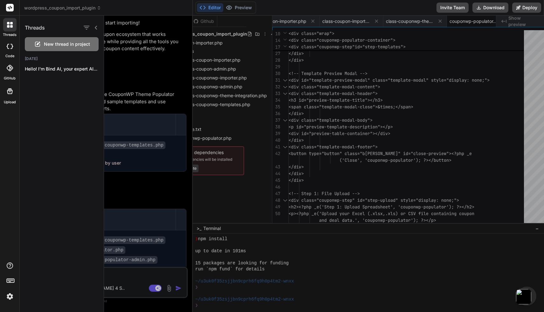
click at [11, 15] on div at bounding box center [9, 8] width 19 height 16
click at [10, 7] on rect at bounding box center [10, 8] width 8 height 8
click at [8, 7] on icon at bounding box center [10, 8] width 5 height 4
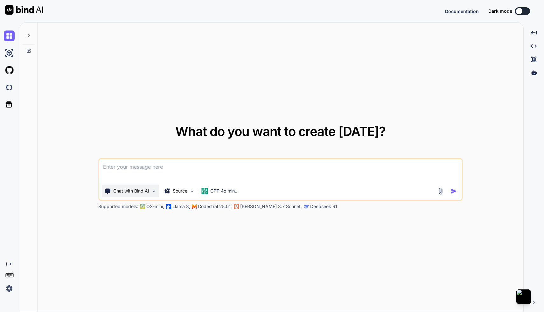
click at [145, 194] on p "Chat with Bind AI" at bounding box center [131, 191] width 36 height 6
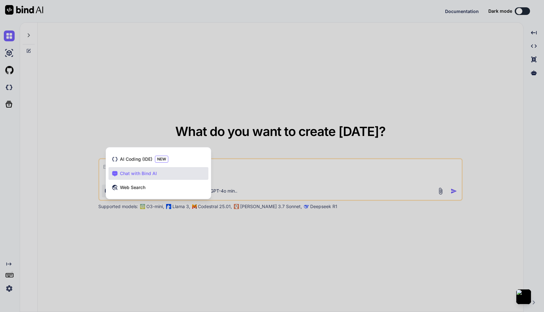
click at [170, 226] on div at bounding box center [272, 156] width 544 height 312
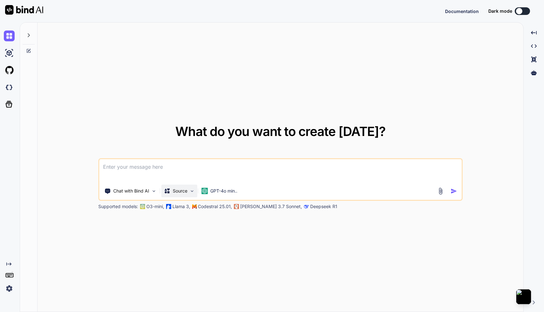
click at [194, 194] on div "Source" at bounding box center [179, 191] width 36 height 13
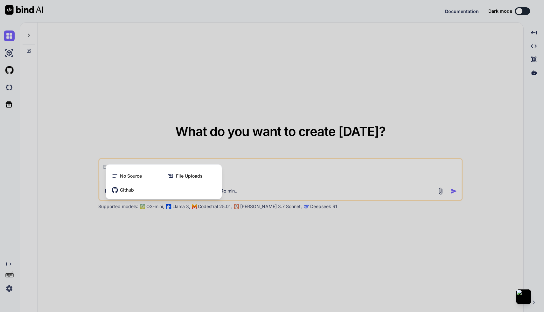
click at [230, 191] on div at bounding box center [272, 156] width 544 height 312
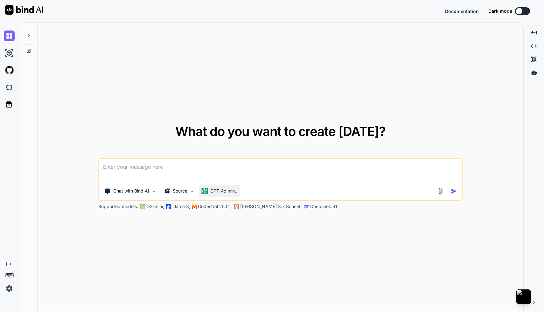
click at [227, 191] on p "GPT-4o min.." at bounding box center [223, 191] width 27 height 6
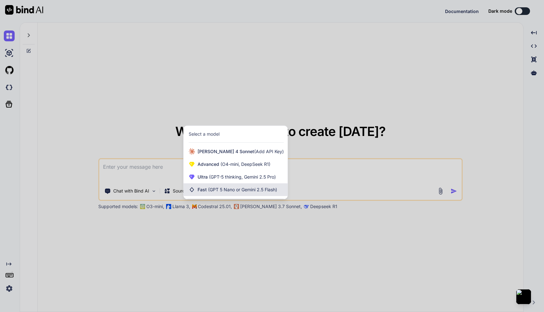
click at [230, 184] on div "Fast (GPT 5 Nano or Gemini 2.5 Flash)" at bounding box center [235, 189] width 104 height 13
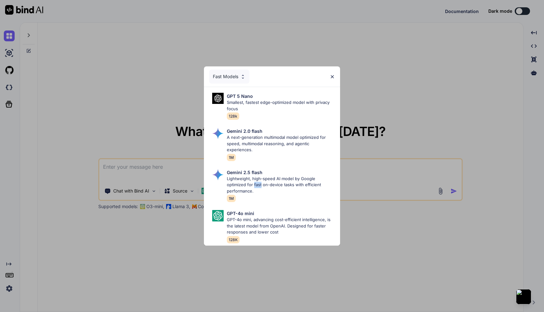
click at [230, 184] on p "Lightweight, high-speed AI model by Google optimized for fast on-device tasks w…" at bounding box center [281, 185] width 108 height 19
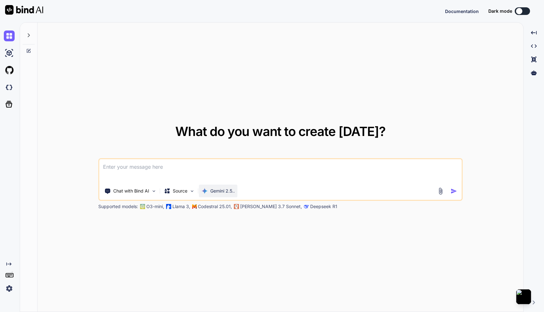
click at [225, 190] on p "Gemini 2.5.." at bounding box center [222, 191] width 24 height 6
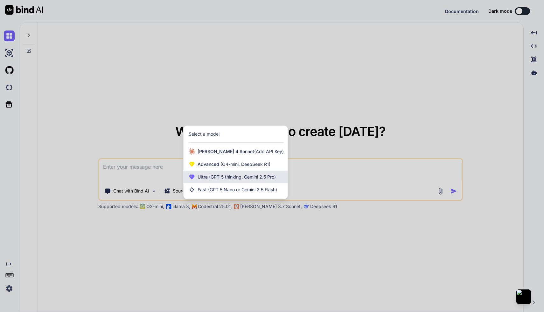
click at [229, 177] on span "(GPT-5 thinking, Gemini 2.5 Pro)" at bounding box center [242, 176] width 68 height 5
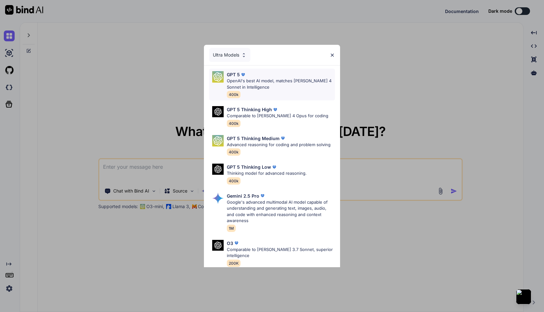
click at [239, 77] on p "GPT 5" at bounding box center [233, 74] width 13 height 7
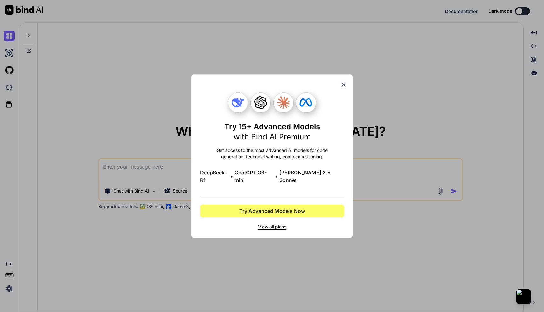
click at [343, 87] on icon at bounding box center [343, 84] width 7 height 7
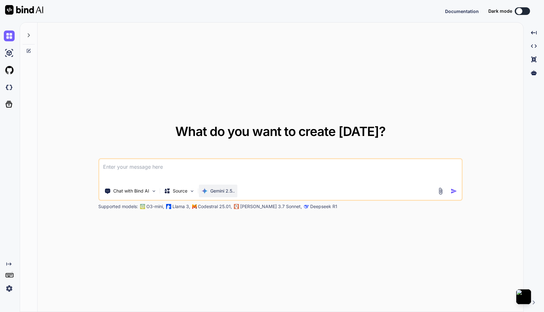
click at [230, 193] on p "Gemini 2.5.." at bounding box center [222, 191] width 24 height 6
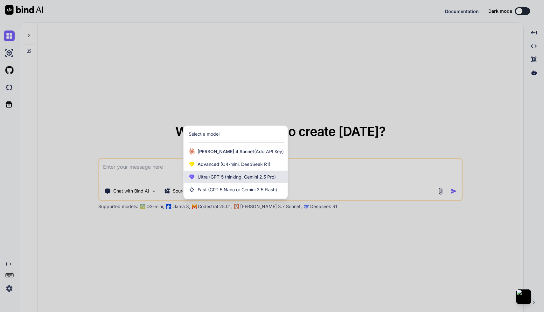
click at [234, 177] on span "(GPT-5 thinking, Gemini 2.5 Pro)" at bounding box center [242, 176] width 68 height 5
type textarea "x"
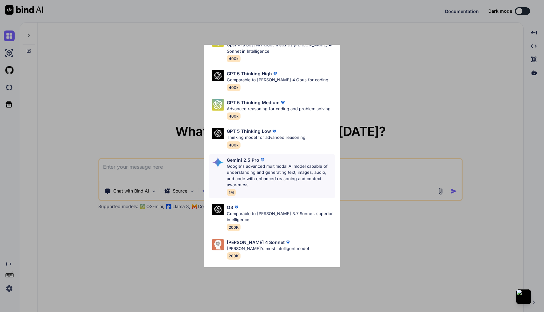
scroll to position [51, 0]
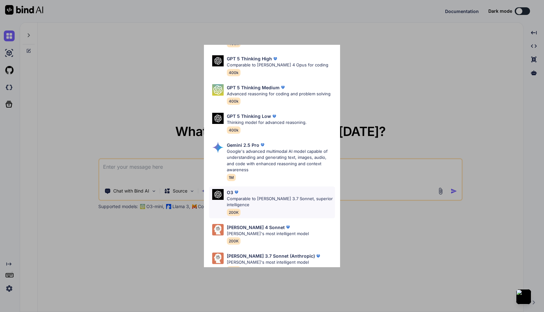
click at [239, 208] on p "Comparable to Claude 3.7 Sonnet, superior intelligence" at bounding box center [281, 202] width 108 height 12
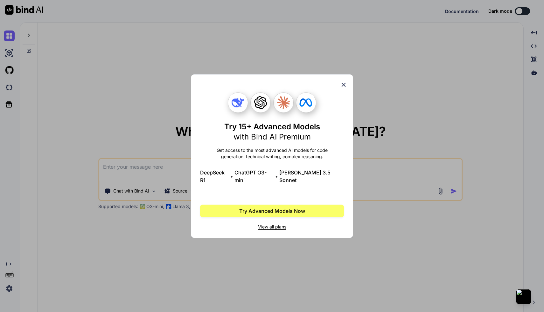
click at [277, 224] on span "View all plans" at bounding box center [272, 227] width 144 height 6
click at [346, 82] on div "Try 15+ Advanced Models with Bind AI Premium Get access to the most advanced AI…" at bounding box center [272, 156] width 162 height 164
click at [345, 87] on icon at bounding box center [343, 85] width 4 height 4
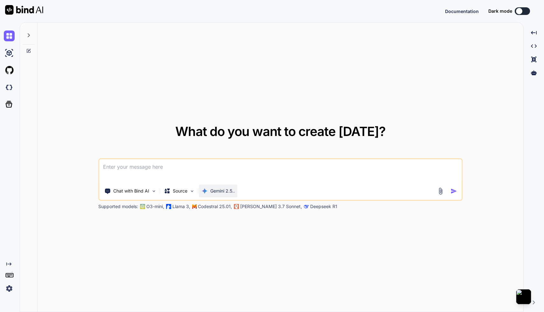
click at [227, 195] on div "Gemini 2.5.." at bounding box center [218, 191] width 38 height 13
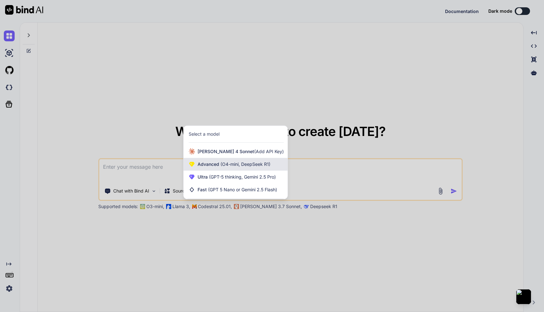
click at [225, 166] on span "(O4-mini, DeepSeek R1)" at bounding box center [244, 163] width 51 height 5
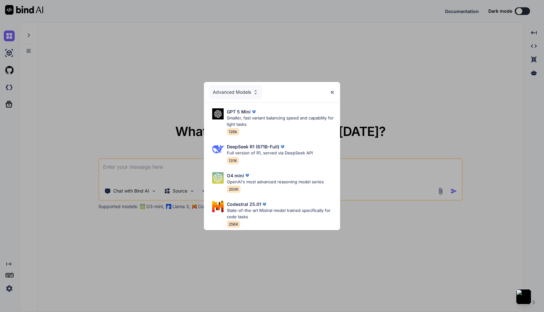
click at [334, 90] on img at bounding box center [331, 92] width 5 height 5
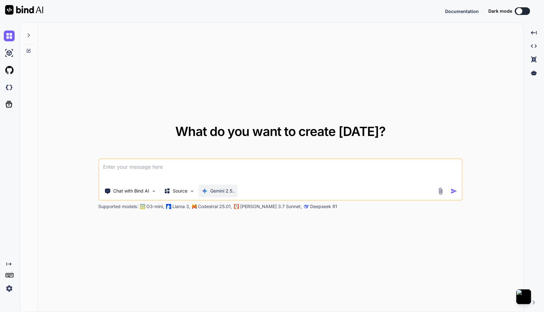
click at [231, 192] on p "Gemini 2.5.." at bounding box center [222, 191] width 24 height 6
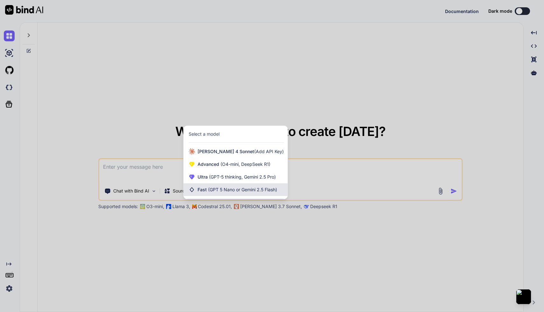
click at [272, 192] on span "(GPT 5 Nano or Gemini 2.5 Flash)" at bounding box center [242, 189] width 69 height 5
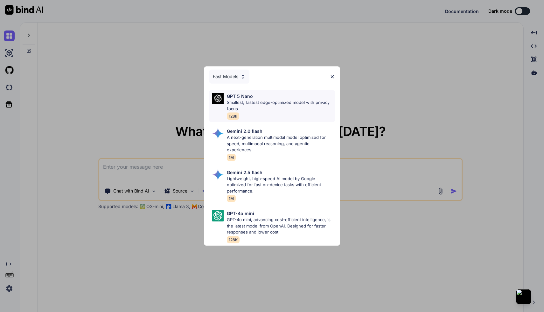
click at [288, 106] on p "Smallest, fastest edge-optimized model with privacy focus" at bounding box center [281, 106] width 108 height 12
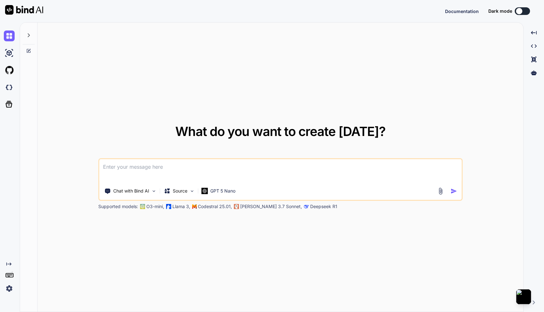
click at [229, 199] on div "Chat with Bind AI Source GPT 5 Nano" at bounding box center [280, 179] width 364 height 43
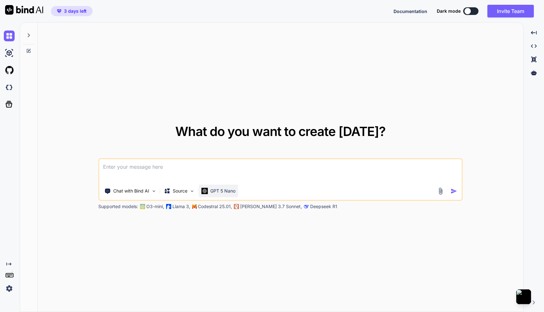
click at [229, 189] on p "GPT 5 Nano" at bounding box center [222, 191] width 25 height 6
click at [227, 187] on div "GPT 5 Nano" at bounding box center [218, 191] width 39 height 13
click at [226, 167] on textarea at bounding box center [280, 171] width 362 height 24
type textarea "create a coupon and deal website where I can upload a file and populate the web…"
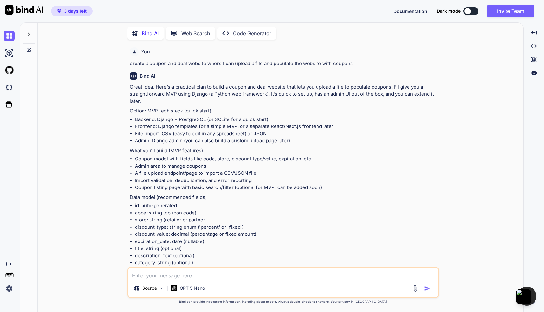
click at [253, 31] on p "Code Generator" at bounding box center [252, 34] width 38 height 8
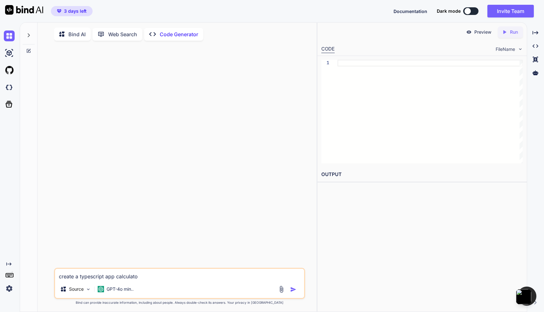
type textarea "create a typescript app calculator"
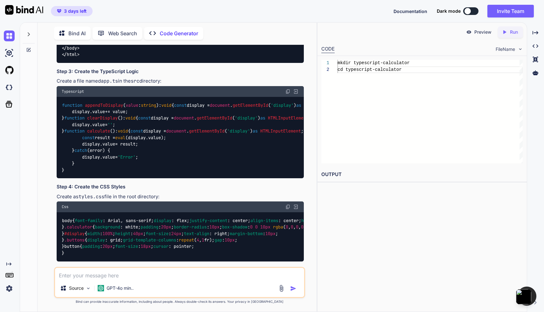
scroll to position [555, 0]
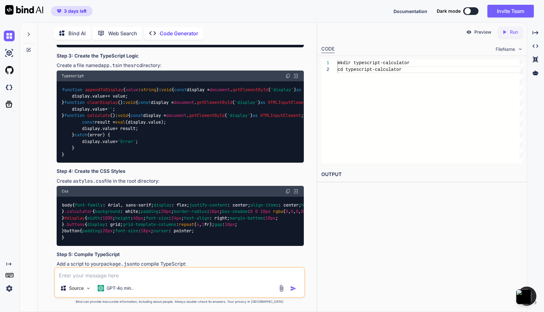
click at [384, 71] on div "mkdir typescript-calculator cd typescript-calculator" at bounding box center [429, 112] width 185 height 104
click at [474, 32] on p "Preview" at bounding box center [482, 32] width 17 height 6
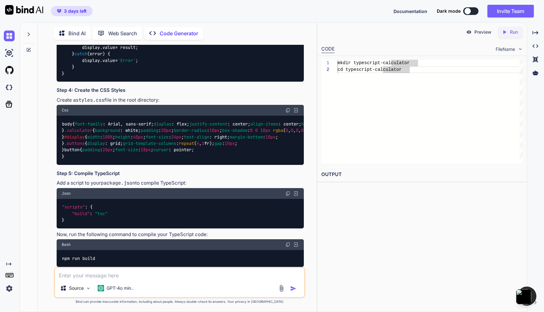
scroll to position [464, 0]
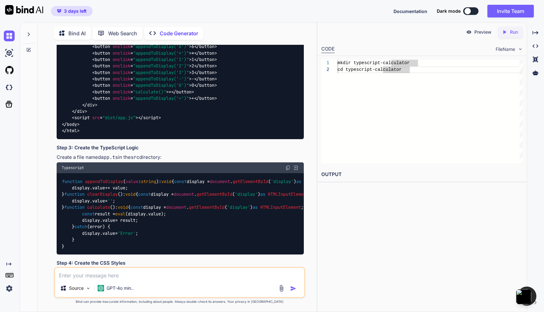
click at [475, 31] on p "Preview" at bounding box center [482, 32] width 17 height 6
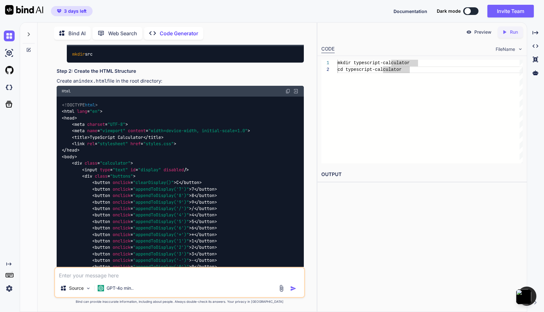
scroll to position [199, 0]
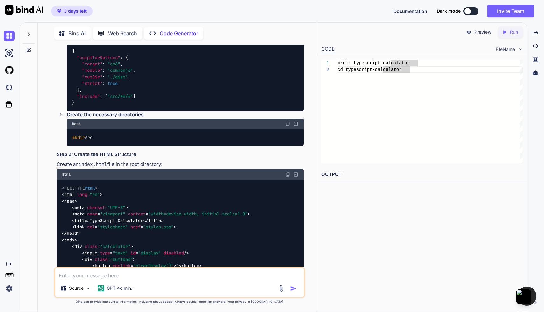
click at [134, 27] on div "Web Search" at bounding box center [118, 33] width 50 height 13
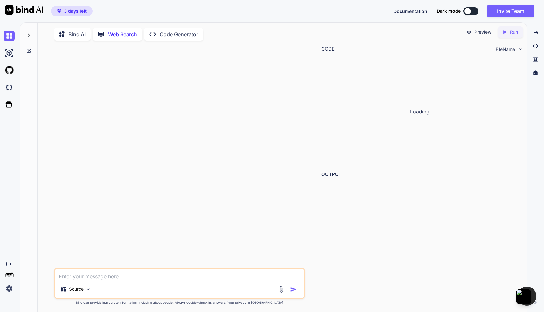
click at [132, 34] on p "Web Search" at bounding box center [122, 35] width 29 height 8
click at [64, 36] on div "Bind AI" at bounding box center [72, 33] width 37 height 13
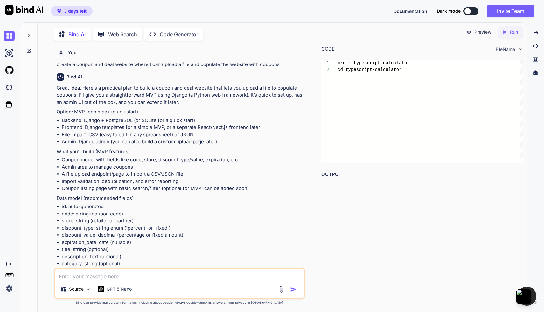
scroll to position [3, 0]
click at [113, 291] on p "GPT 5 Nano" at bounding box center [118, 288] width 25 height 6
click at [112, 291] on p "GPT 5 Nano" at bounding box center [118, 288] width 25 height 6
click at [164, 30] on p "Code Generator" at bounding box center [179, 34] width 38 height 8
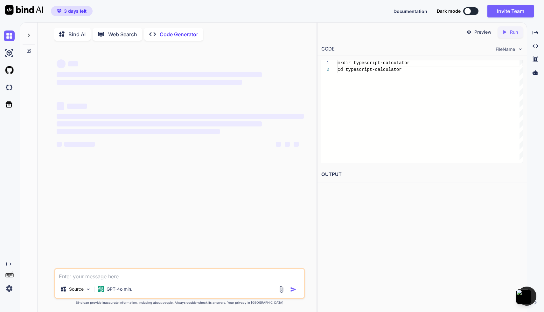
scroll to position [3, 0]
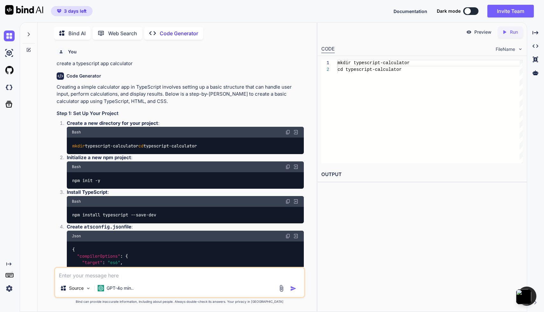
click at [9, 292] on img at bounding box center [9, 288] width 11 height 11
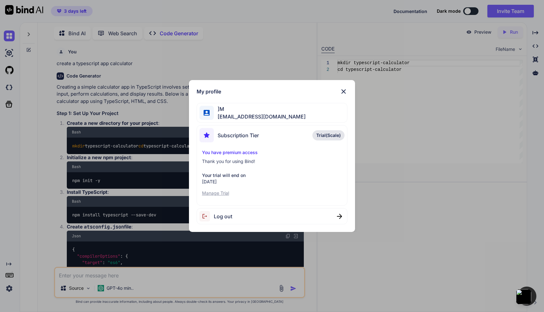
click at [343, 91] on img at bounding box center [344, 92] width 8 height 8
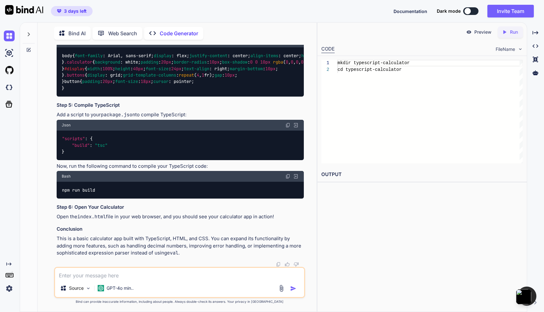
scroll to position [958, 0]
click at [11, 289] on img at bounding box center [9, 288] width 11 height 11
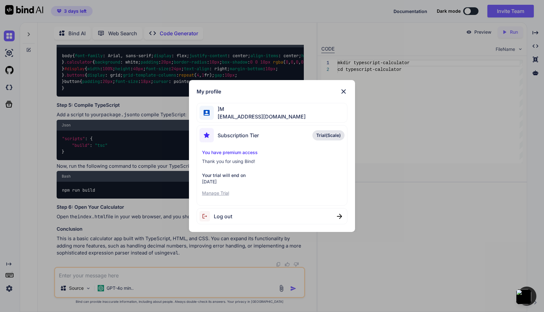
click at [348, 88] on div "My profile ]M stgs.as2@gmail.com Subscription Tier Trial(Scale) You have premiu…" at bounding box center [272, 156] width 166 height 152
click at [344, 91] on img at bounding box center [344, 92] width 8 height 8
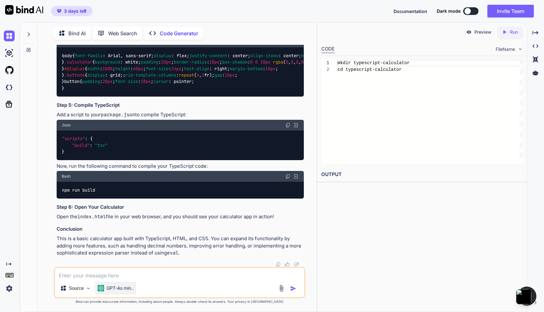
click at [108, 287] on p "GPT-4o min.." at bounding box center [119, 288] width 27 height 6
drag, startPoint x: 108, startPoint y: 287, endPoint x: 113, endPoint y: 271, distance: 16.8
click at [113, 271] on div "Source GPT-4o min.." at bounding box center [179, 282] width 251 height 31
click at [112, 272] on body "3 days left Documentation Dark mode Invite Team Created with Pixso. Created wit…" at bounding box center [272, 156] width 544 height 312
click at [78, 275] on textarea "create a typescript web app" at bounding box center [179, 273] width 249 height 11
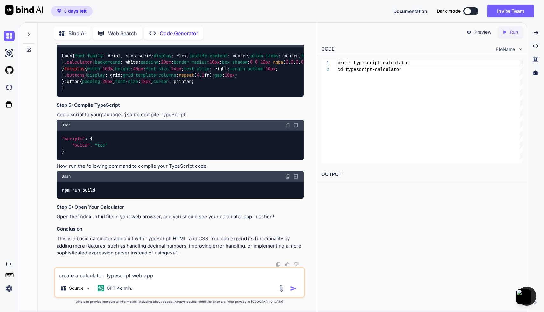
type textarea "create a calculator typescript web app"
click at [157, 280] on div "create a calculator typescript web app Source GPT-4o min.." at bounding box center [179, 282] width 251 height 31
click at [128, 289] on p "GPT-4o min.." at bounding box center [119, 288] width 27 height 6
click at [164, 274] on textarea "create a calculator typescript web app" at bounding box center [179, 273] width 249 height 11
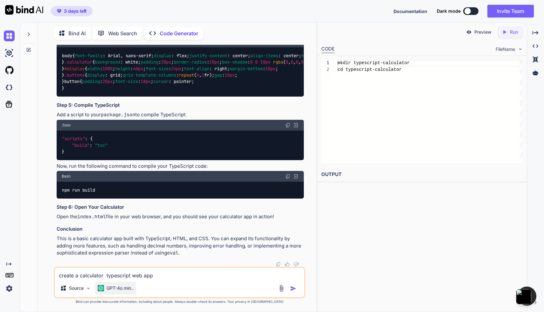
click at [100, 285] on img at bounding box center [101, 288] width 6 height 6
click at [83, 291] on p "Source" at bounding box center [76, 288] width 15 height 6
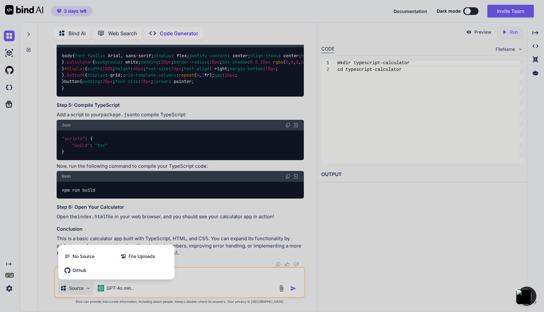
click at [104, 290] on div at bounding box center [272, 156] width 544 height 312
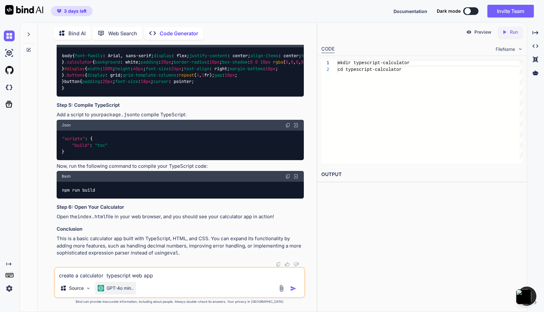
click at [106, 289] on div "GPT-4o min.." at bounding box center [116, 288] width 36 height 6
click at [184, 274] on textarea "create a calculator typescript web app" at bounding box center [179, 273] width 249 height 11
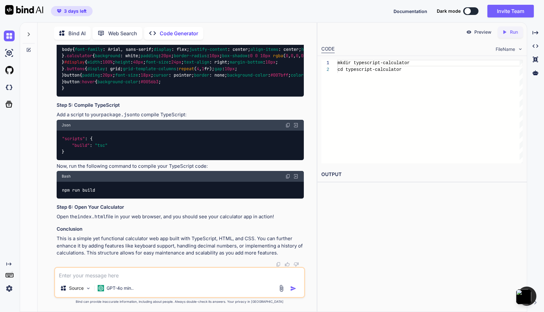
scroll to position [2196, 0]
click at [178, 27] on div "Created with Pixso. Code Generator" at bounding box center [173, 33] width 59 height 13
click at [8, 293] on img at bounding box center [9, 288] width 11 height 11
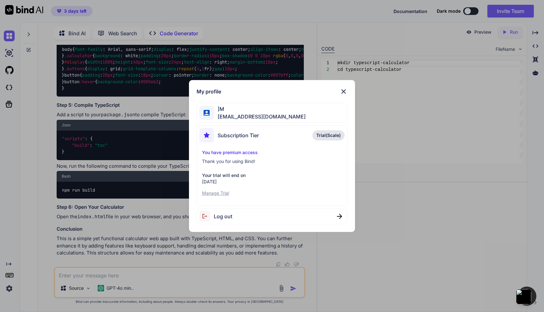
click at [429, 154] on div "My profile ]M stgs.as2@gmail.com Subscription Tier Trial(Scale) You have premiu…" at bounding box center [272, 156] width 544 height 312
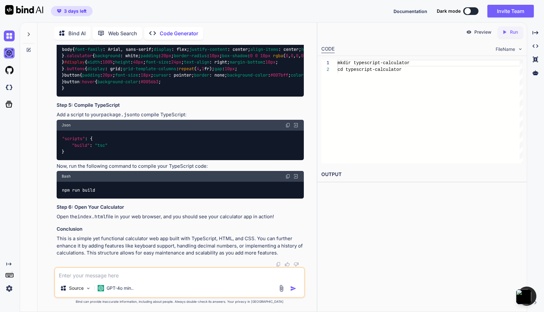
click at [4, 55] on img at bounding box center [9, 53] width 11 height 11
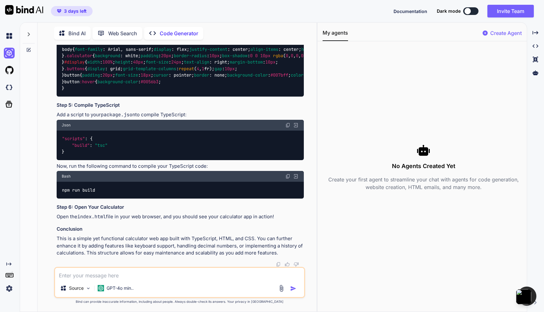
click at [513, 32] on p "Create Agent" at bounding box center [505, 33] width 31 height 8
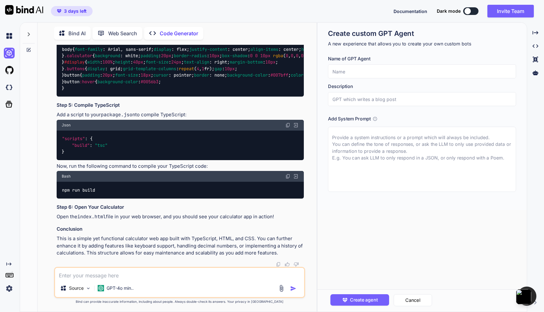
click at [457, 65] on input "text" at bounding box center [422, 72] width 188 height 14
type input "sample"
click at [435, 109] on div "Name of GPT Agent sample Description Add System Prompt" at bounding box center [424, 123] width 193 height 137
click at [435, 105] on input "text" at bounding box center [422, 99] width 188 height 14
type input "gpt"
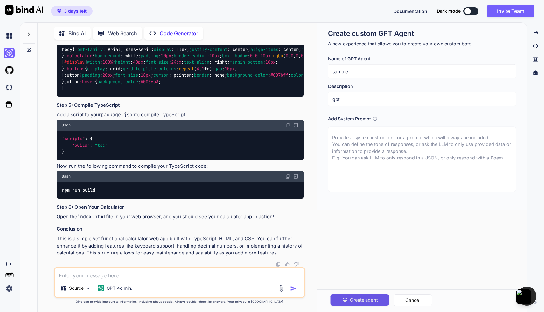
click at [382, 295] on button "Create agent" at bounding box center [359, 299] width 59 height 11
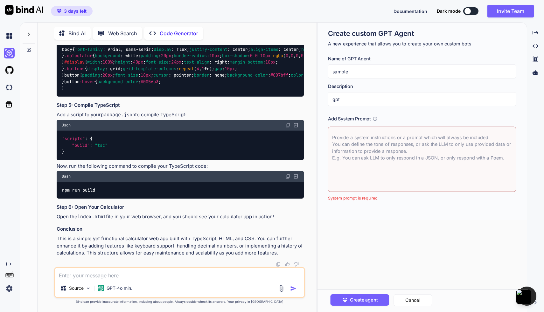
click at [397, 160] on textarea at bounding box center [422, 159] width 188 height 65
click at [11, 88] on img at bounding box center [9, 87] width 11 height 11
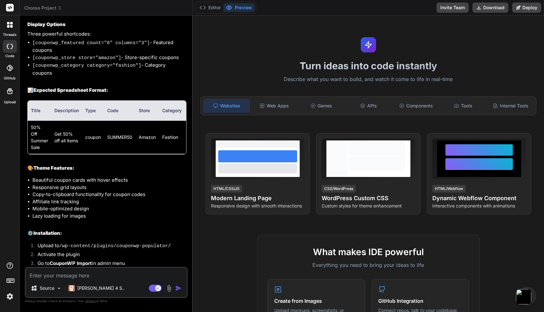
scroll to position [1131, 0]
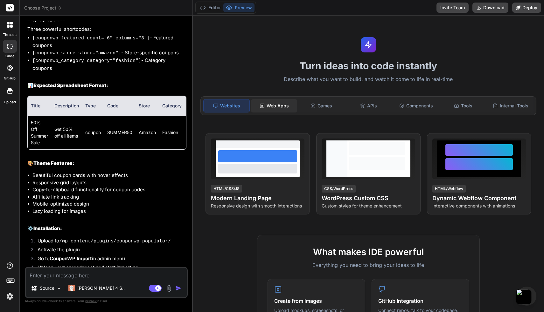
click at [291, 112] on div "Web Apps" at bounding box center [274, 105] width 46 height 13
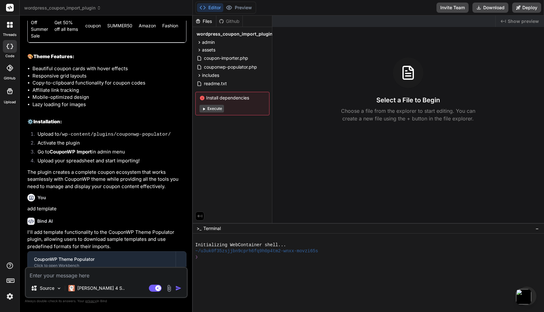
scroll to position [1324, 0]
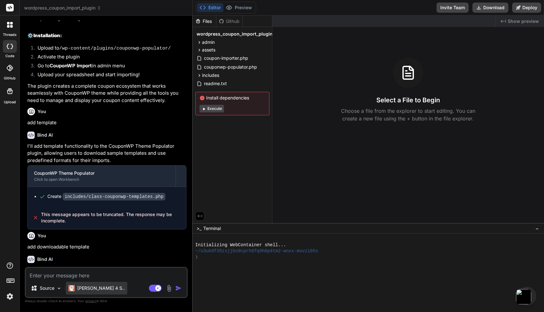
click at [75, 287] on img at bounding box center [71, 288] width 6 height 6
click at [9, 6] on rect at bounding box center [10, 8] width 8 height 8
click at [9, 30] on div at bounding box center [9, 24] width 13 height 13
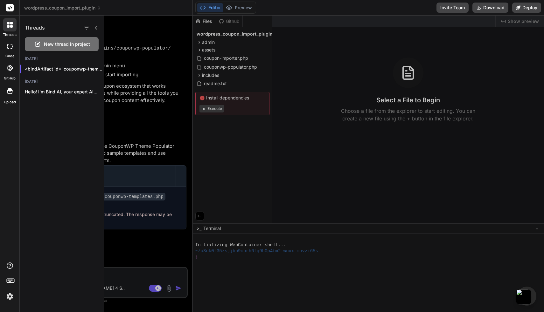
click at [42, 42] on div "New thread in project" at bounding box center [62, 44] width 74 height 14
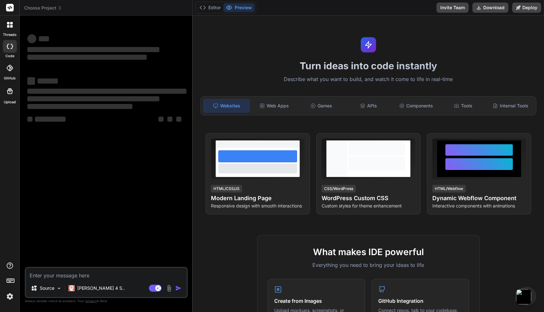
type textarea "x"
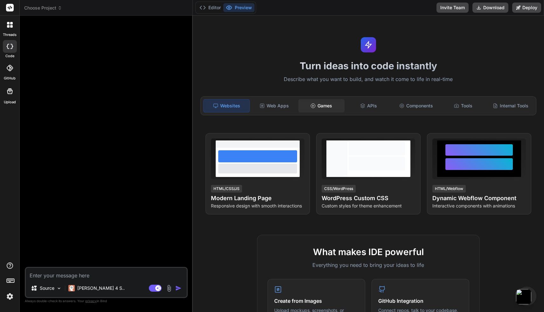
click at [331, 106] on div "Games" at bounding box center [321, 105] width 46 height 13
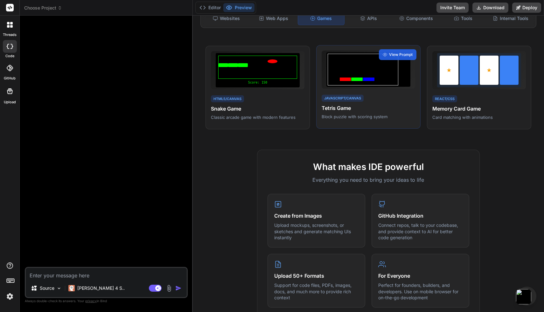
scroll to position [30, 0]
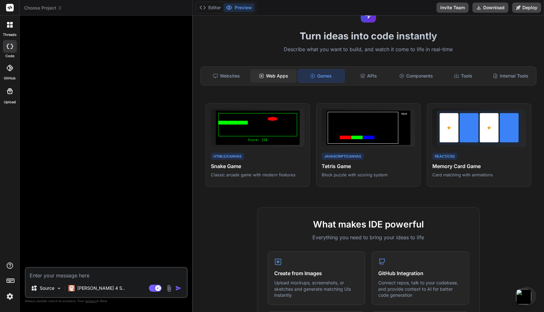
click at [286, 76] on div "Web Apps" at bounding box center [273, 75] width 46 height 13
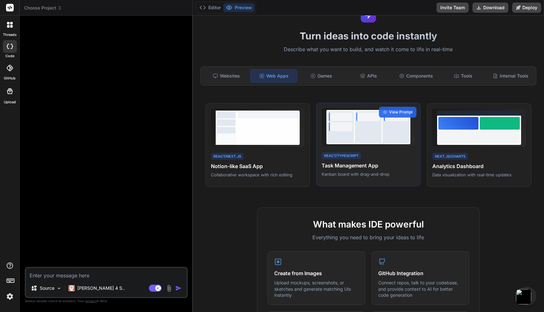
click at [372, 134] on div at bounding box center [368, 127] width 26 height 32
click at [389, 112] on span "View Prompt" at bounding box center [401, 112] width 24 height 6
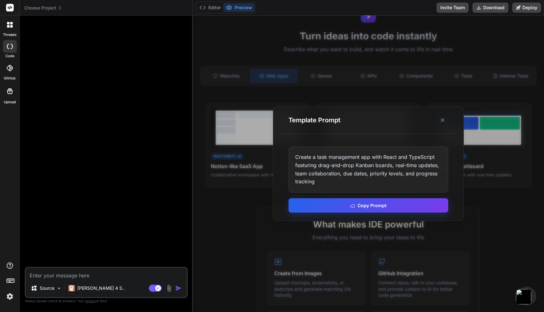
click at [365, 204] on button "Copy Prompt" at bounding box center [368, 205] width 160 height 14
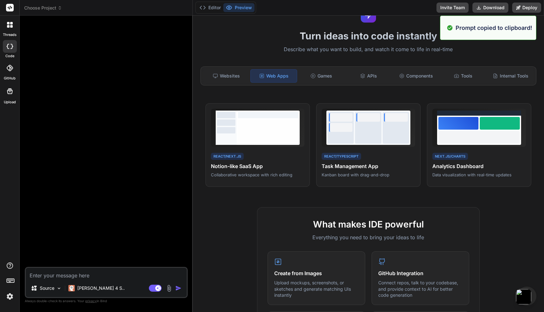
click at [100, 280] on div "Source [PERSON_NAME] 4 S.. Agent Mode. When this toggle is activated, AI automa…" at bounding box center [106, 282] width 163 height 31
click at [103, 269] on textarea at bounding box center [106, 273] width 161 height 11
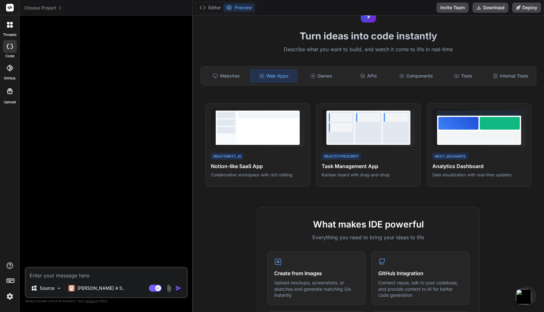
paste textarea "Create a task management app with React and TypeScript featuring drag-and-drop …"
type textarea "Create a task management app with React and TypeScript featuring drag-and-drop …"
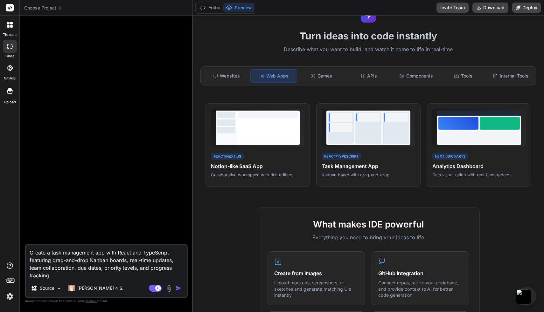
type textarea "x"
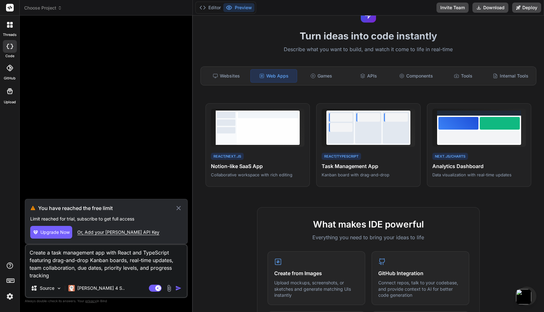
type textarea "Create a task management app with React and TypeScript featuring drag-and-drop …"
click at [181, 208] on icon at bounding box center [178, 208] width 7 height 8
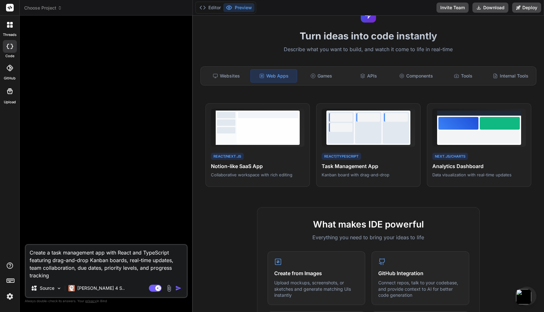
click at [13, 297] on img at bounding box center [9, 296] width 11 height 11
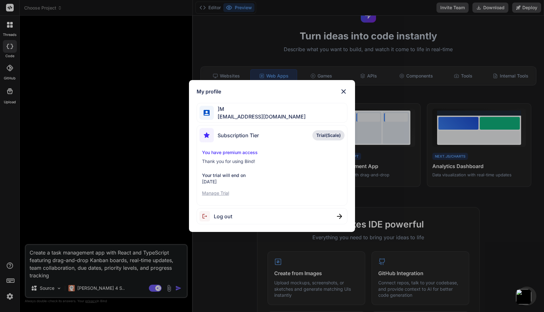
click at [215, 194] on p "Manage Trial" at bounding box center [272, 193] width 140 height 6
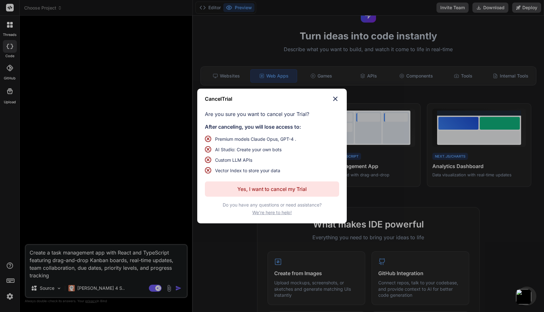
click at [237, 186] on p "Yes, I want to cancel my Trial" at bounding box center [271, 189] width 69 height 8
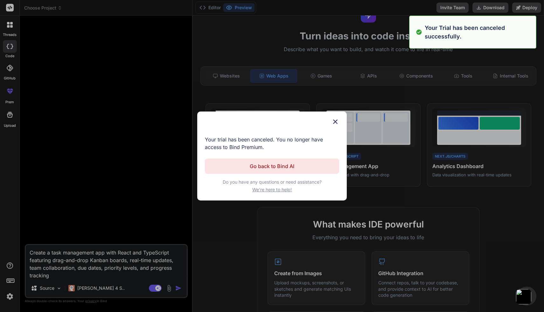
type textarea "x"
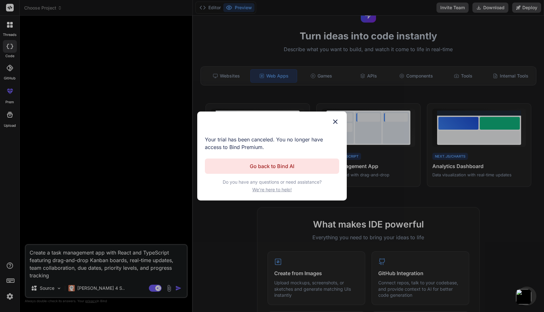
click at [302, 167] on button "Go back to Bind AI" at bounding box center [272, 166] width 134 height 15
